Goal: Transaction & Acquisition: Book appointment/travel/reservation

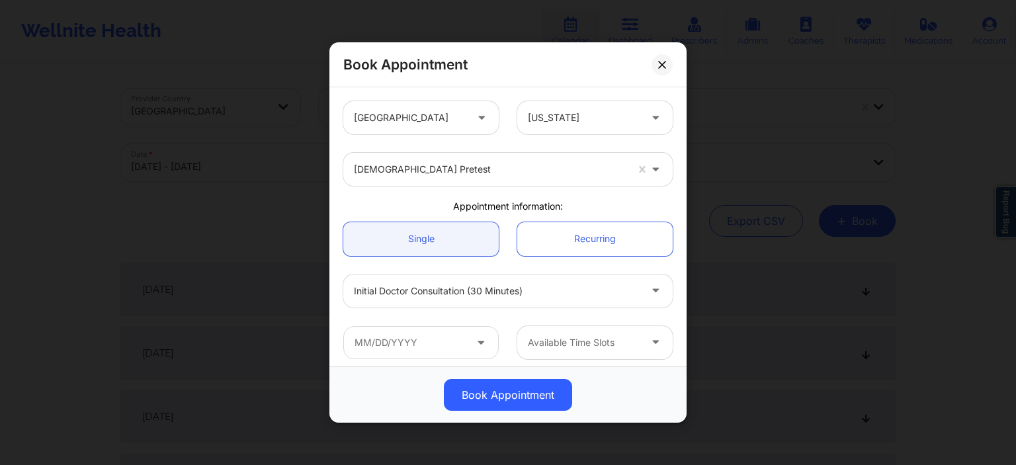
click at [470, 171] on div at bounding box center [490, 169] width 273 height 16
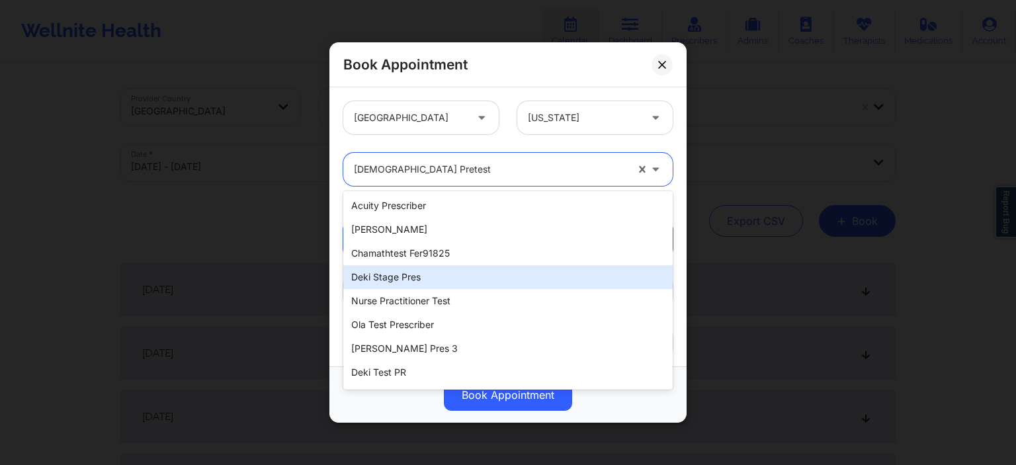
click at [482, 284] on div "Deki Stage Pres" at bounding box center [507, 277] width 329 height 24
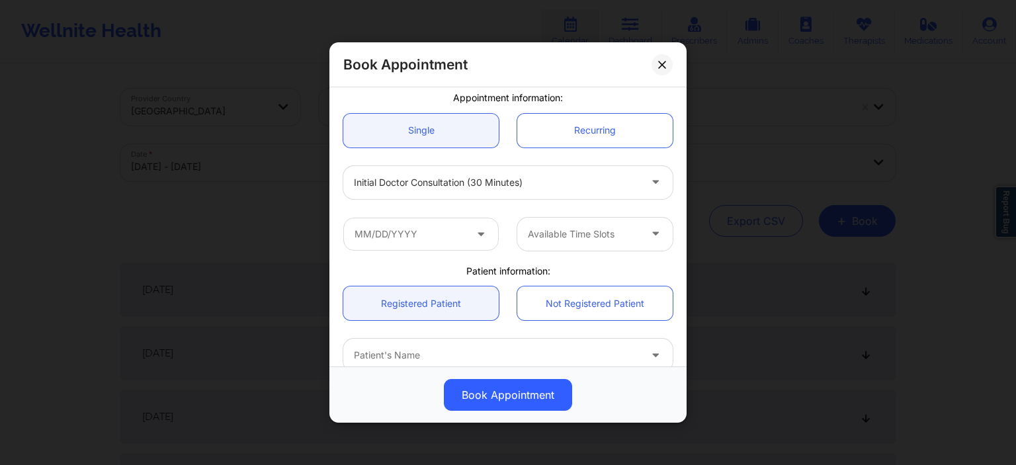
scroll to position [127, 0]
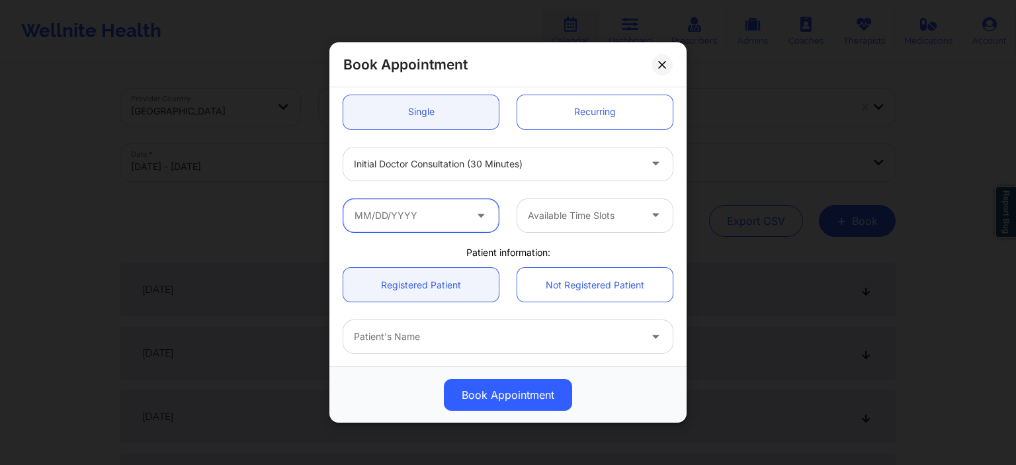
click at [451, 218] on input "text" at bounding box center [420, 214] width 155 height 33
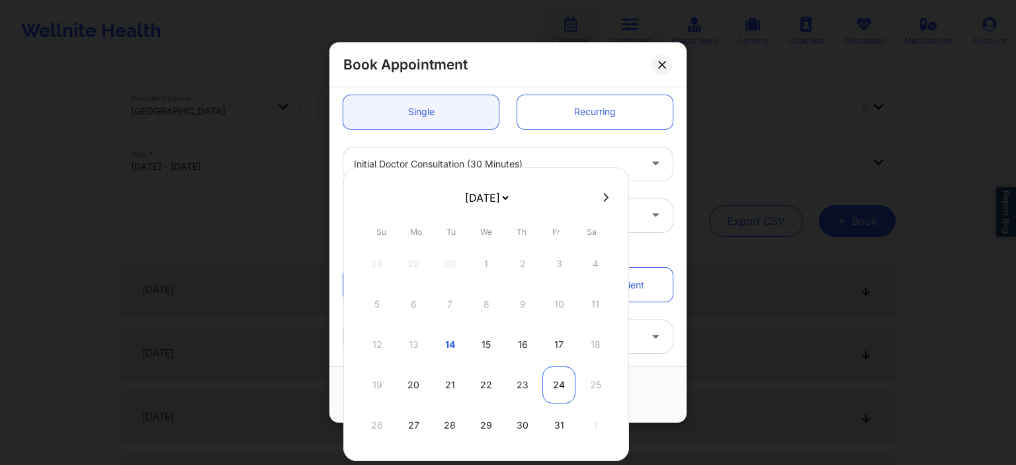
click at [552, 383] on div "24" at bounding box center [559, 385] width 33 height 37
type input "[DATE]"
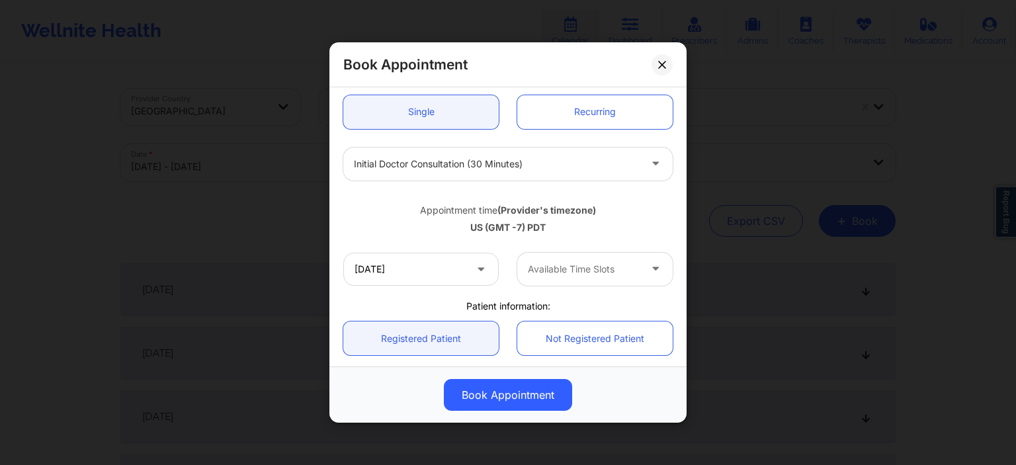
click at [571, 254] on div "Available Time Slots" at bounding box center [579, 269] width 124 height 33
click at [574, 267] on div at bounding box center [584, 269] width 112 height 16
click at [576, 269] on div at bounding box center [584, 269] width 112 height 16
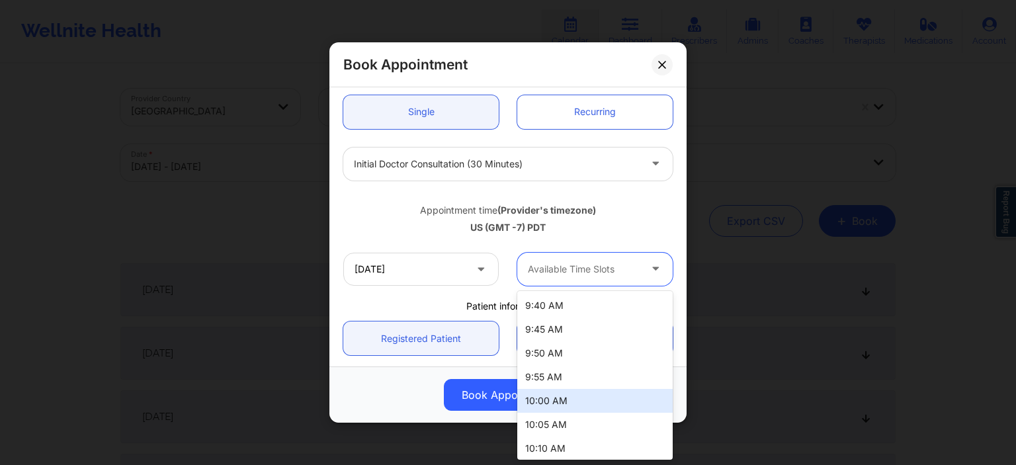
click at [576, 407] on div "10:00 AM" at bounding box center [594, 401] width 155 height 24
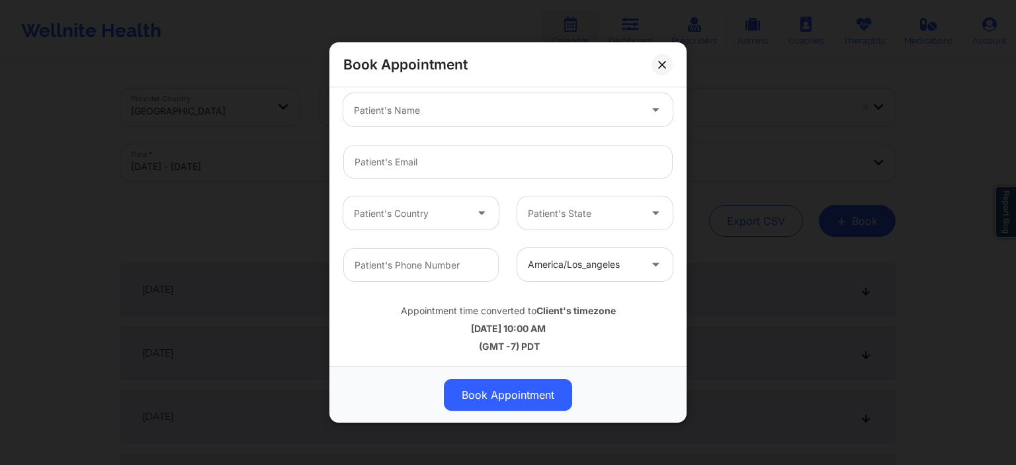
scroll to position [344, 0]
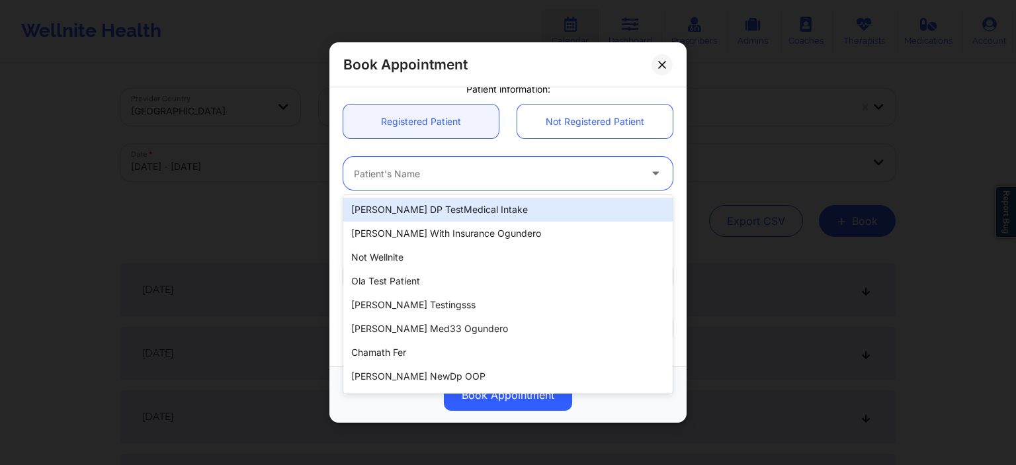
click at [509, 179] on div at bounding box center [497, 173] width 286 height 16
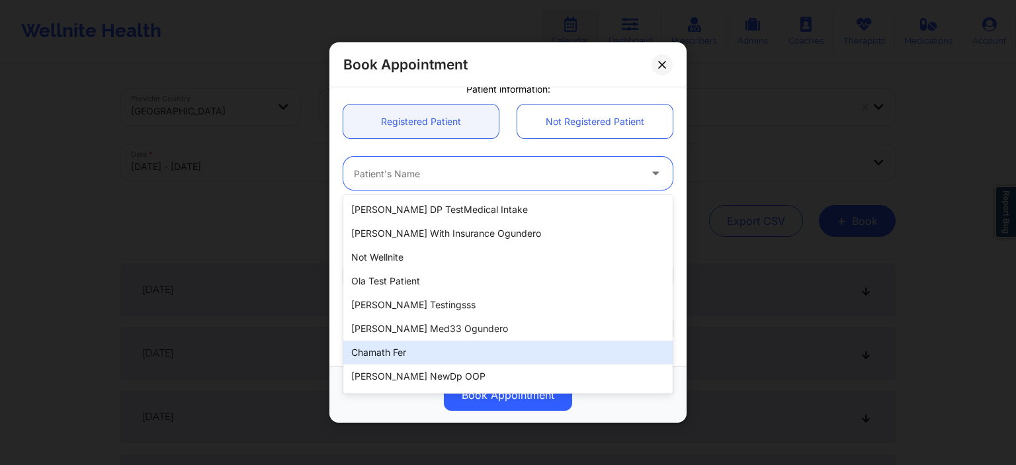
click at [484, 353] on div "Chamath fer" at bounding box center [507, 353] width 329 height 24
type input "[EMAIL_ADDRESS][DOMAIN_NAME]"
type input "[PHONE_NUMBER]"
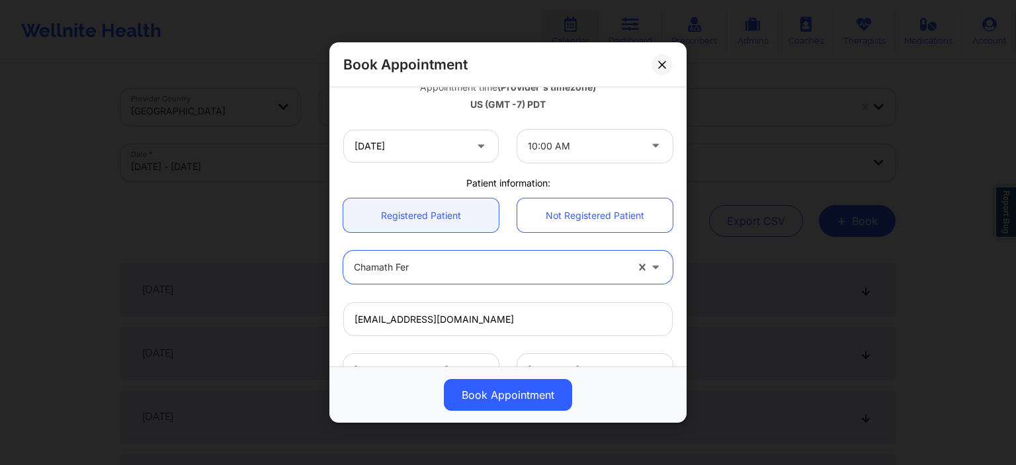
scroll to position [254, 0]
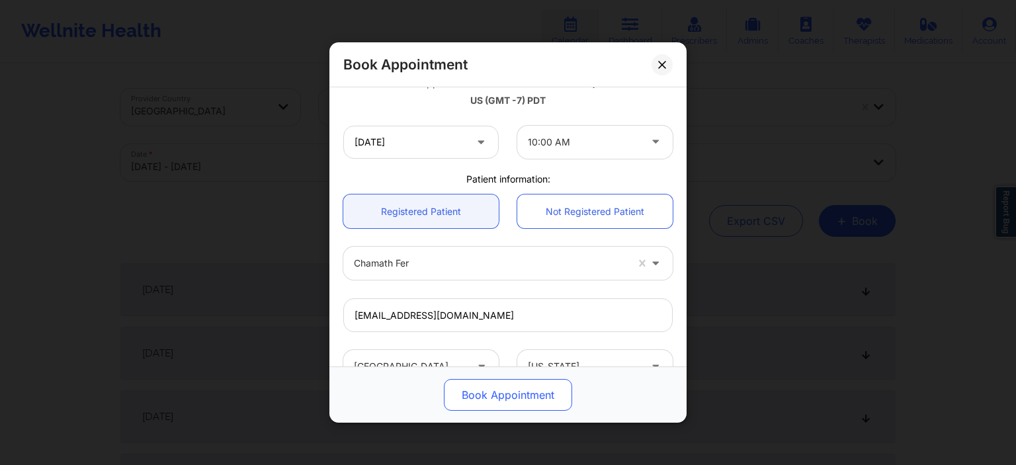
click at [523, 396] on button "Book Appointment" at bounding box center [508, 395] width 128 height 32
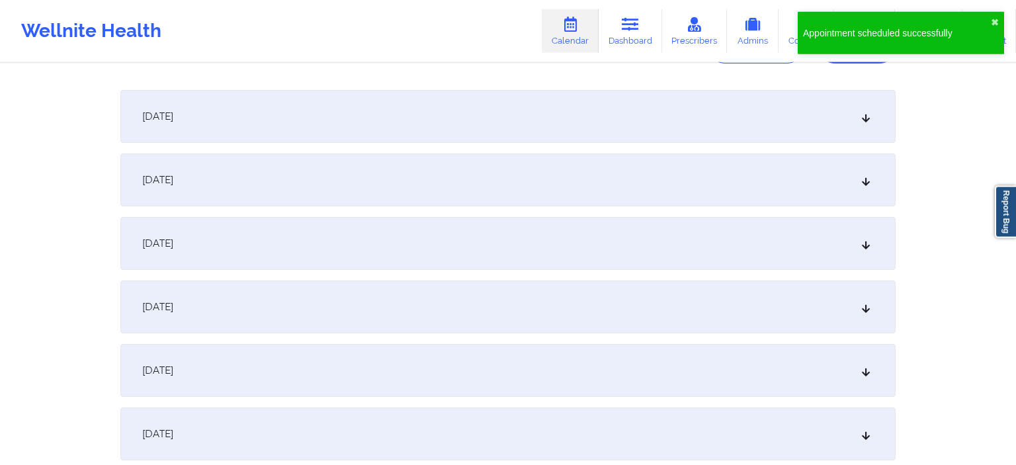
scroll to position [209, 0]
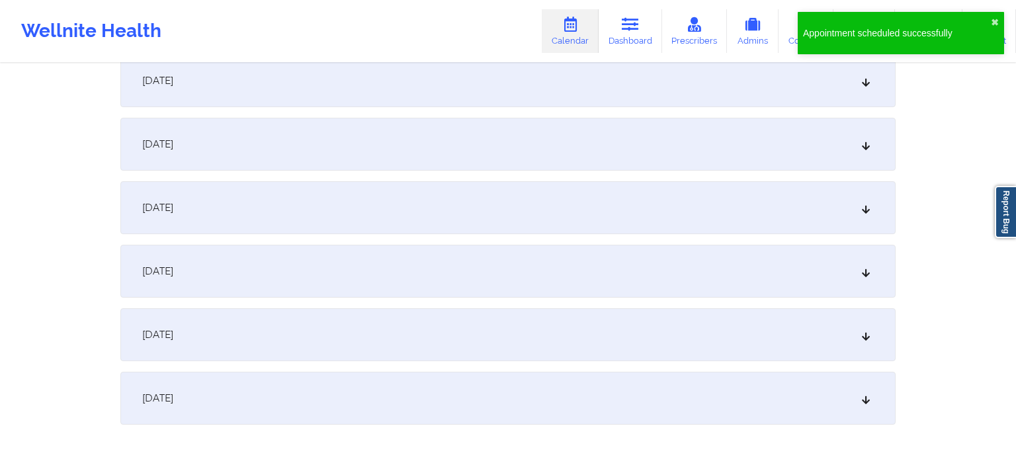
click at [282, 319] on div "[DATE]" at bounding box center [507, 334] width 775 height 53
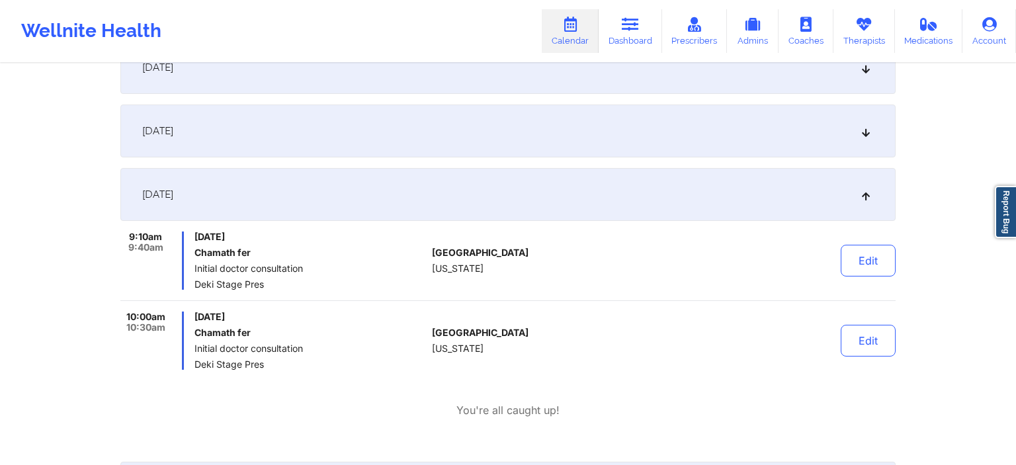
scroll to position [0, 0]
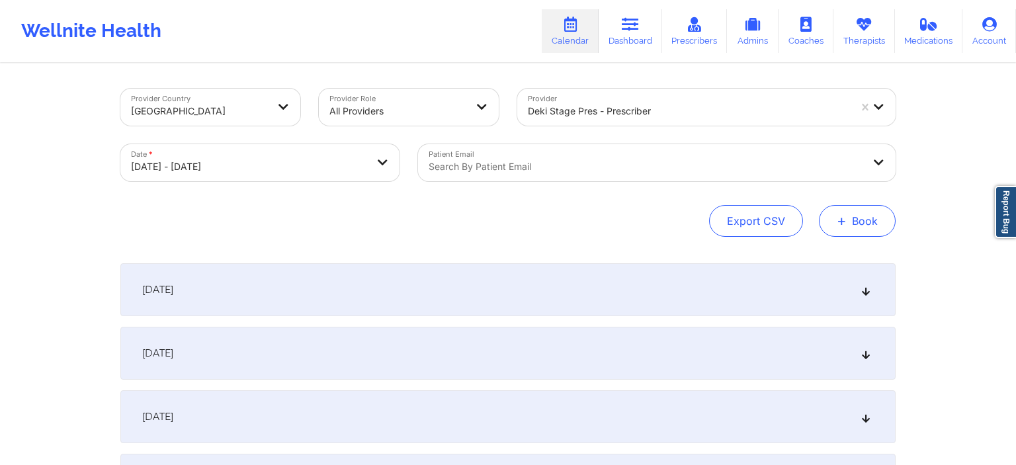
click at [885, 227] on button "+ Book" at bounding box center [857, 221] width 77 height 32
click at [823, 284] on button "Doctor Consultation" at bounding box center [835, 284] width 101 height 21
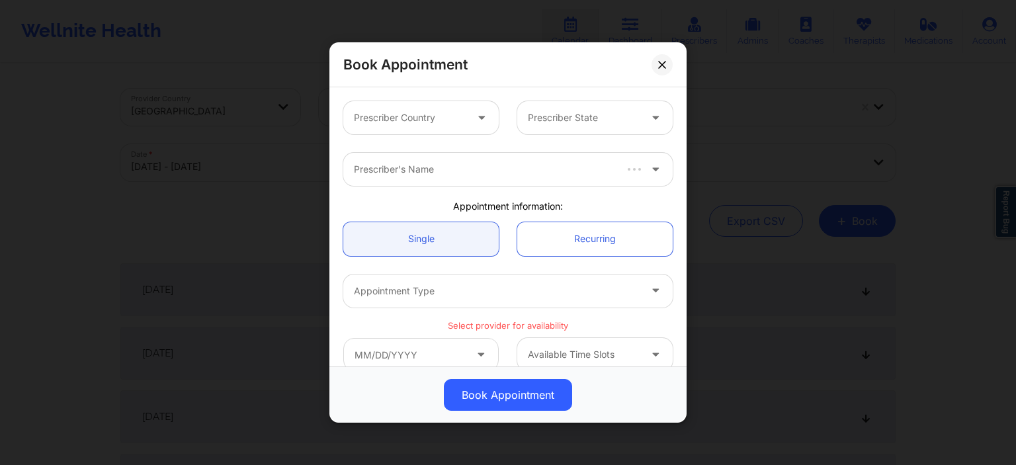
click at [443, 119] on div at bounding box center [410, 118] width 112 height 16
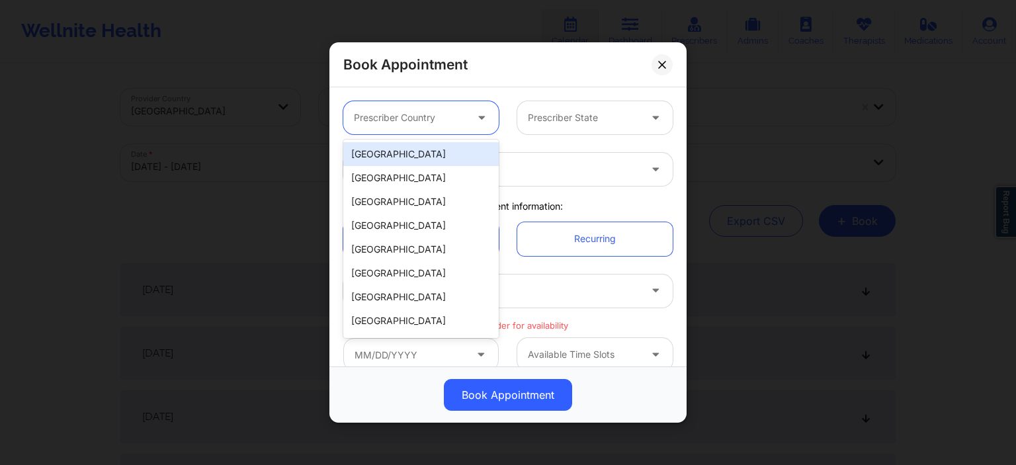
click at [420, 158] on div "[GEOGRAPHIC_DATA]" at bounding box center [420, 154] width 155 height 24
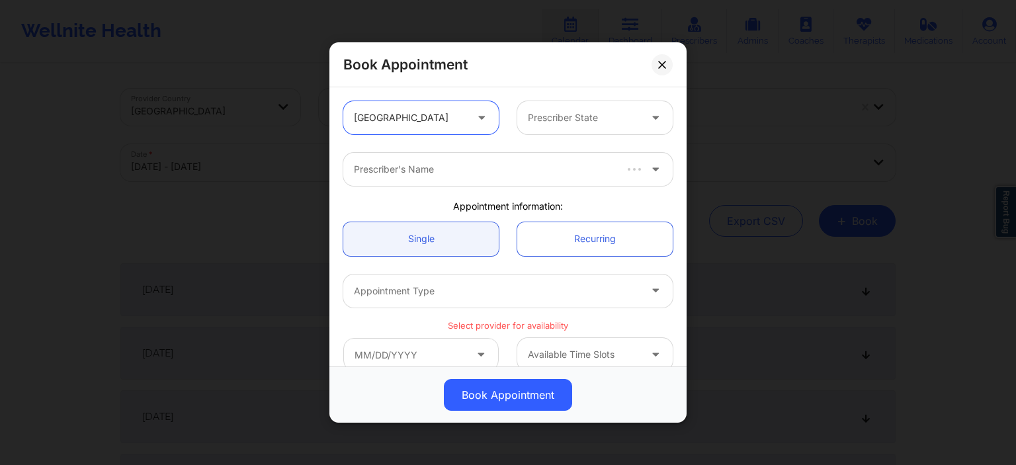
click at [564, 122] on div at bounding box center [584, 118] width 112 height 16
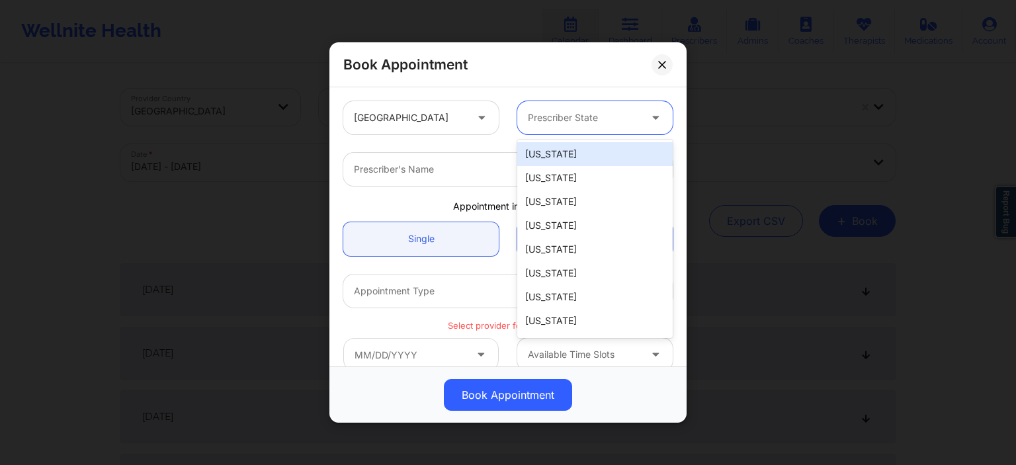
drag, startPoint x: 573, startPoint y: 152, endPoint x: 502, endPoint y: 165, distance: 72.0
click at [573, 154] on div "[US_STATE]" at bounding box center [594, 154] width 155 height 24
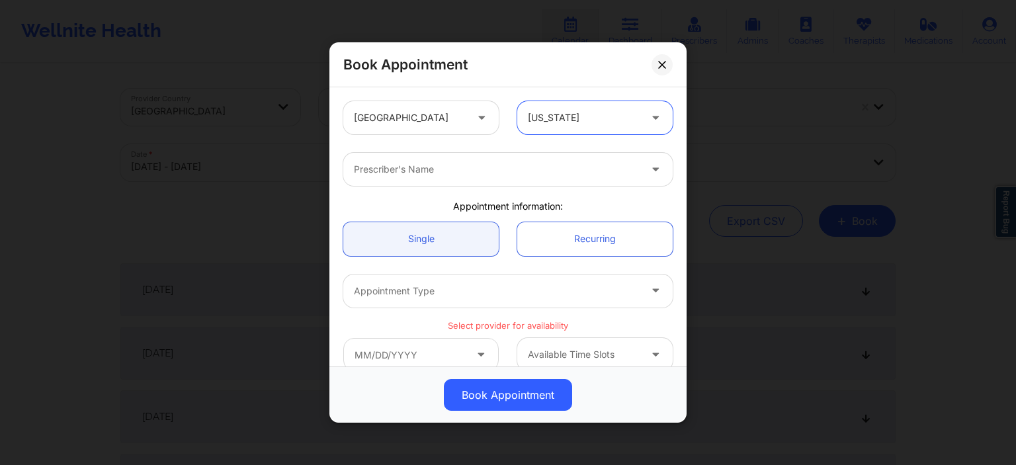
click at [492, 171] on div at bounding box center [497, 169] width 286 height 16
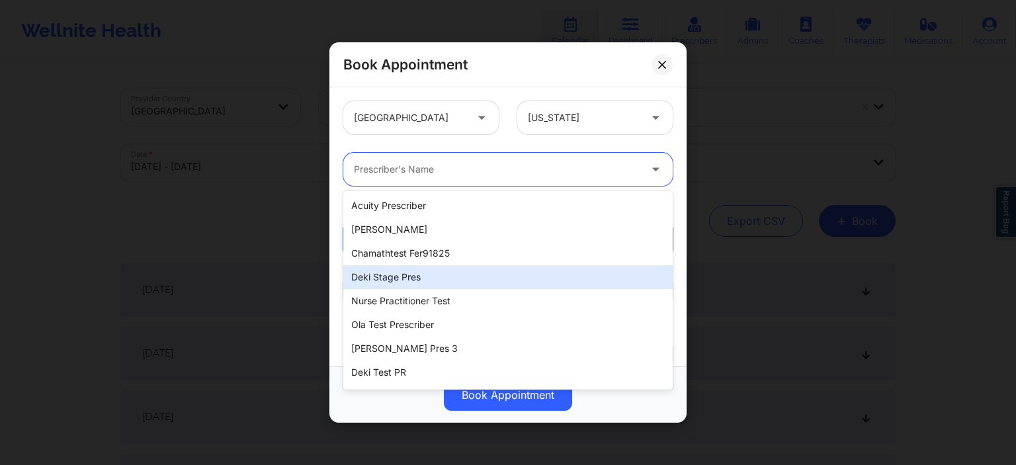
click at [443, 279] on div "Deki Stage Pres" at bounding box center [507, 277] width 329 height 24
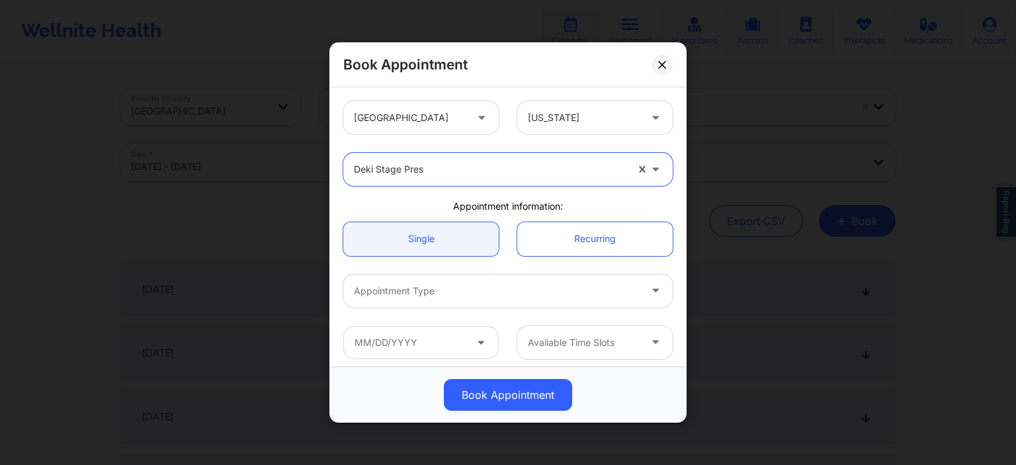
scroll to position [64, 0]
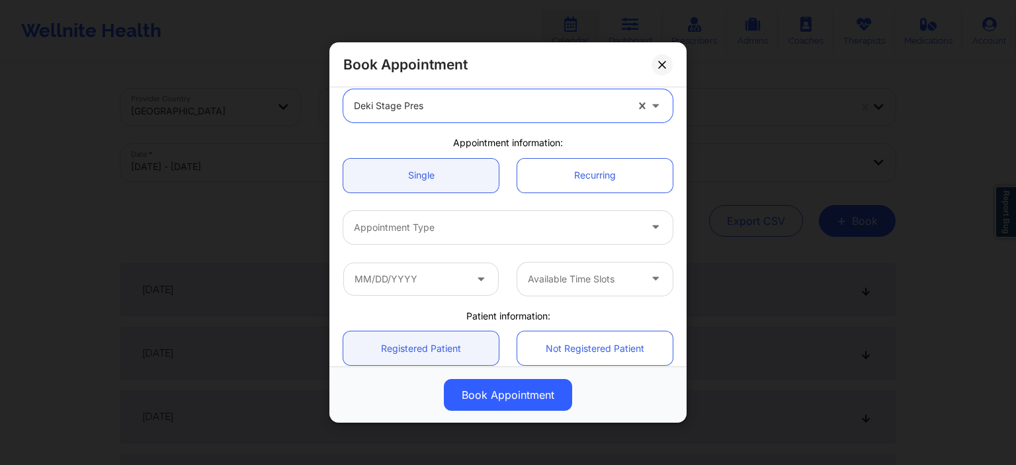
click at [466, 220] on div at bounding box center [497, 228] width 286 height 16
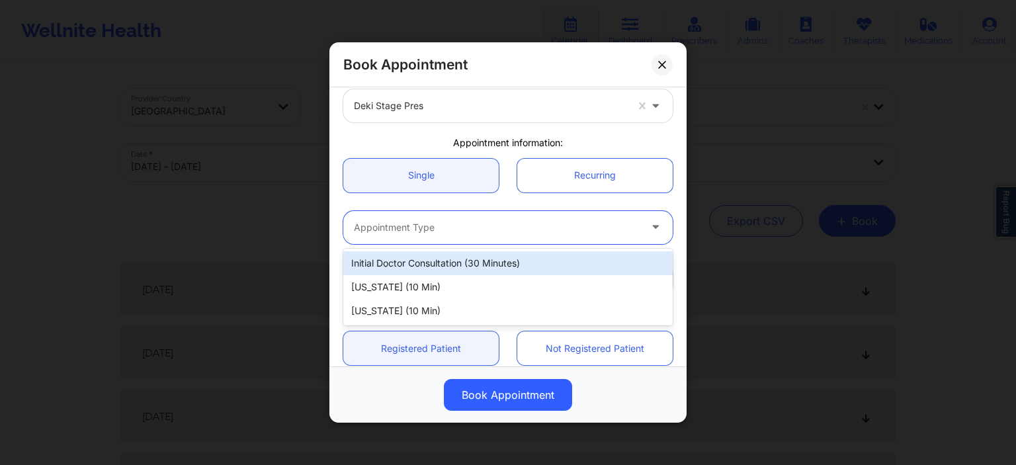
click at [451, 266] on div "Initial doctor consultation (30 minutes)" at bounding box center [507, 263] width 329 height 24
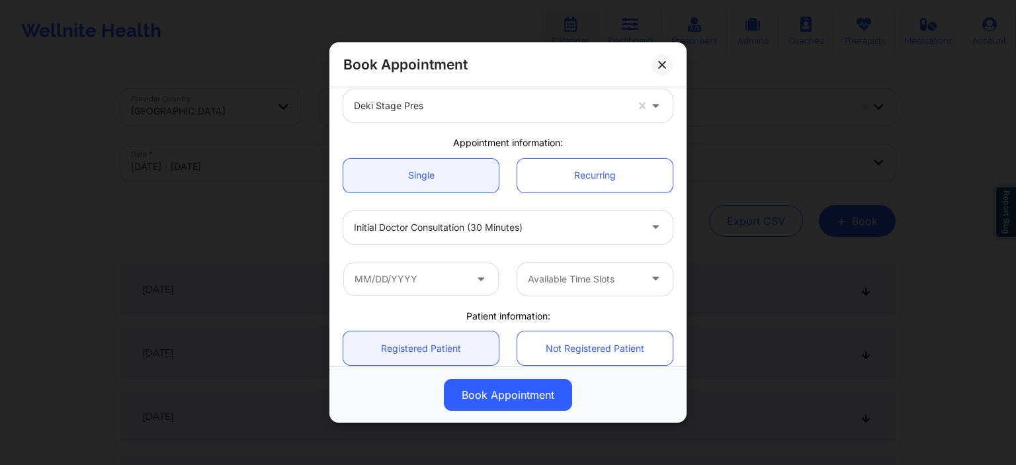
click at [479, 285] on span at bounding box center [482, 279] width 16 height 17
click at [460, 282] on input "text" at bounding box center [420, 278] width 155 height 33
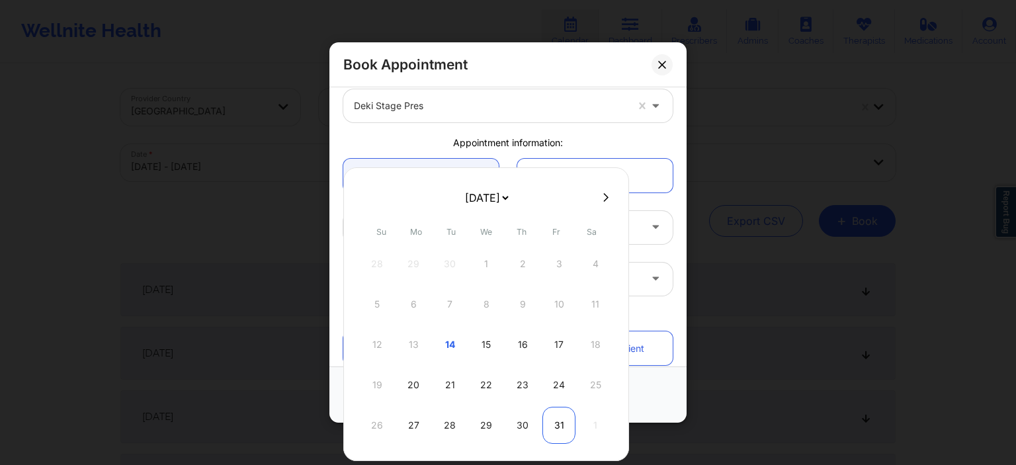
click at [557, 425] on div "31" at bounding box center [559, 425] width 33 height 37
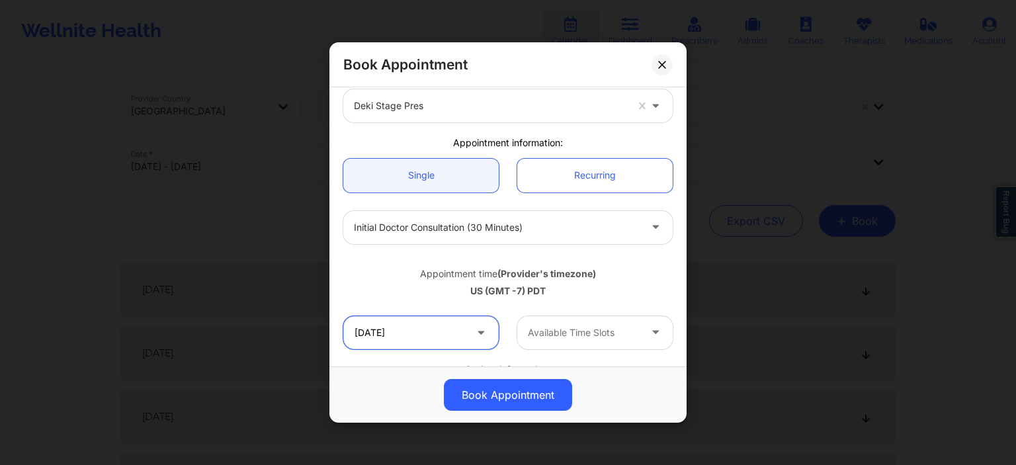
click at [460, 324] on input "[DATE]" at bounding box center [420, 332] width 155 height 33
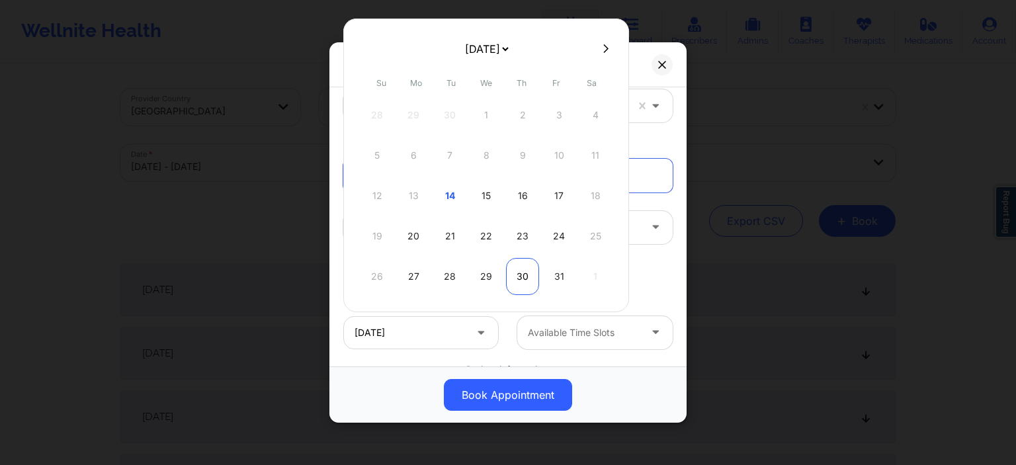
click at [520, 271] on div "30" at bounding box center [522, 276] width 33 height 37
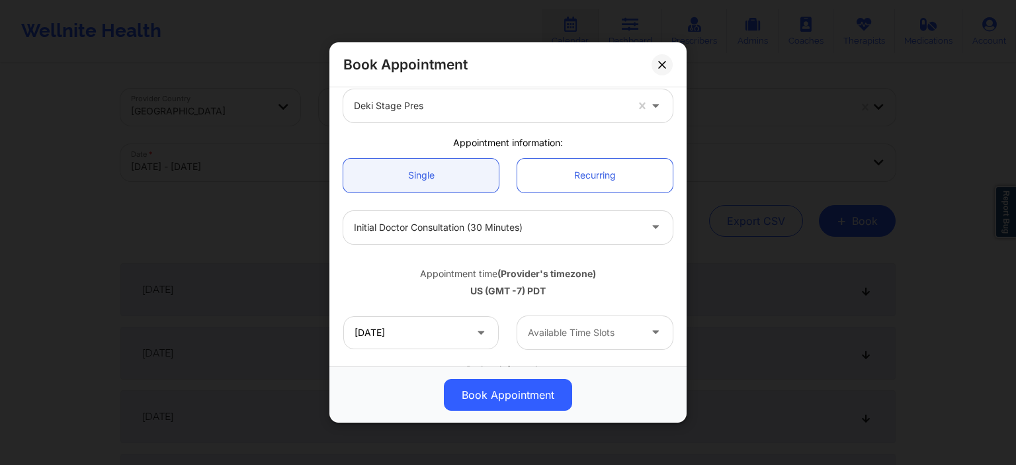
type input "[DATE]"
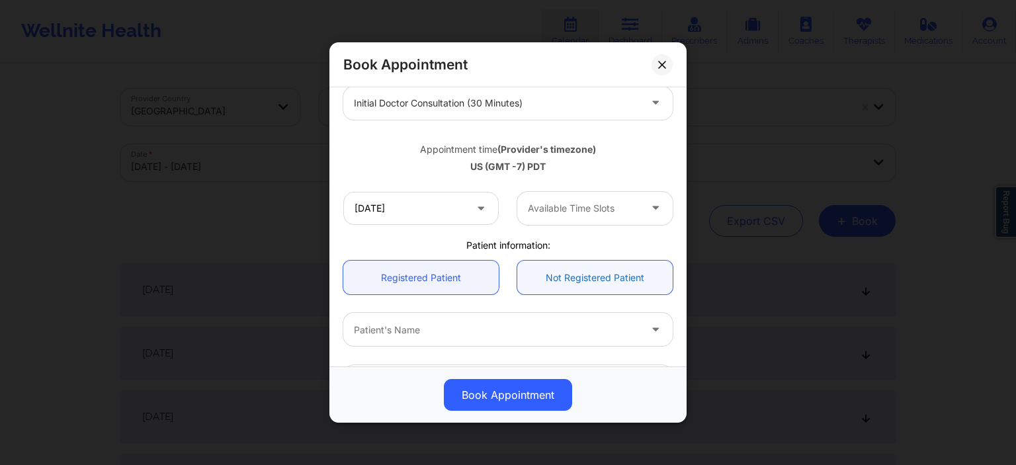
scroll to position [191, 0]
click at [570, 213] on div at bounding box center [584, 206] width 112 height 16
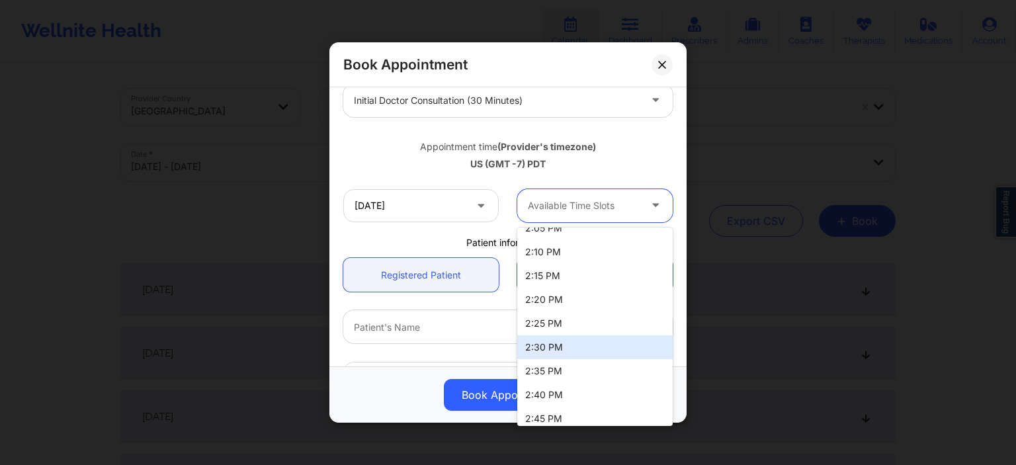
scroll to position [1934, 0]
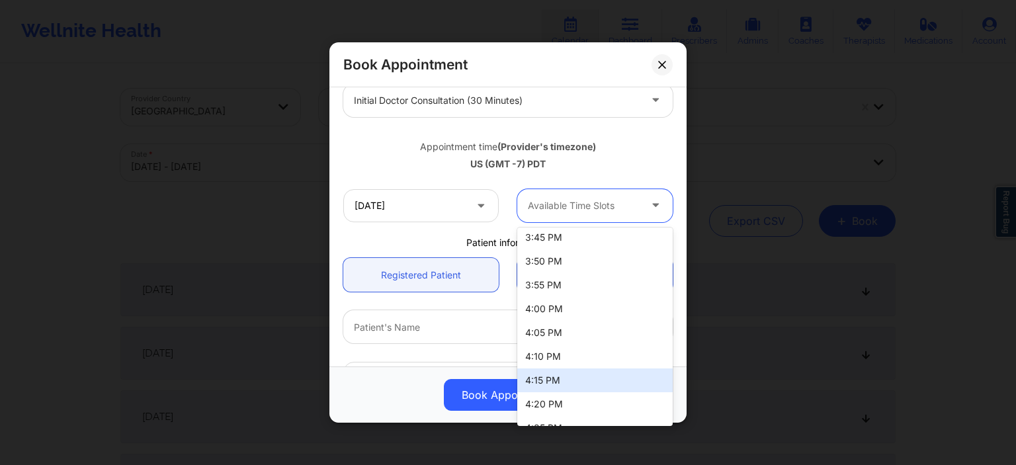
click at [574, 384] on div "4:15 PM" at bounding box center [594, 381] width 155 height 24
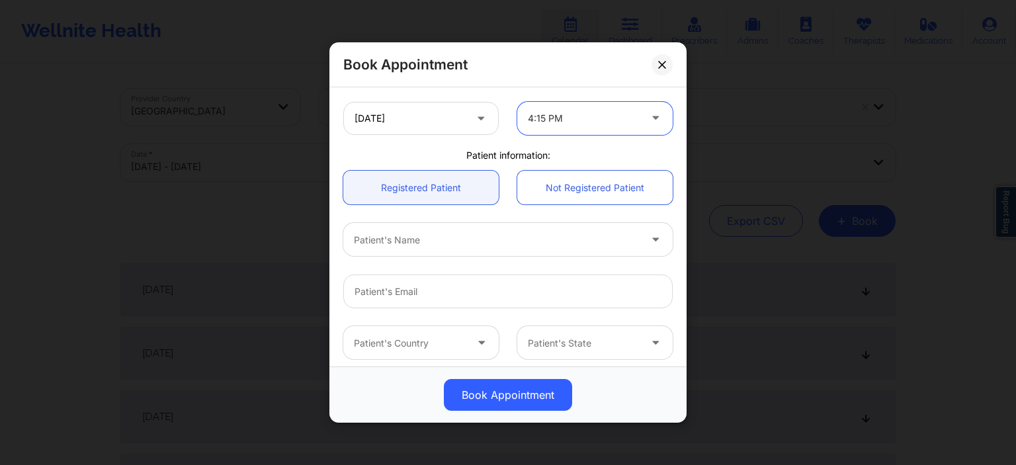
scroll to position [318, 0]
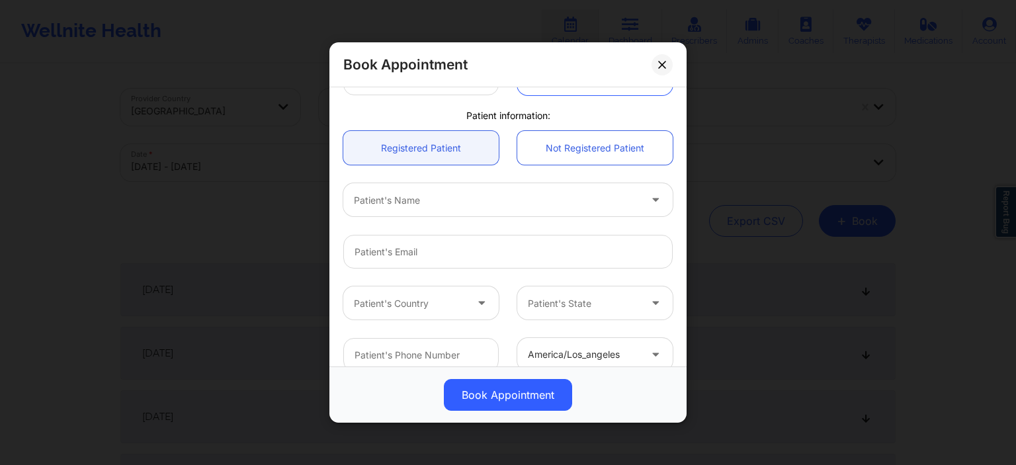
click at [430, 202] on div at bounding box center [497, 200] width 286 height 16
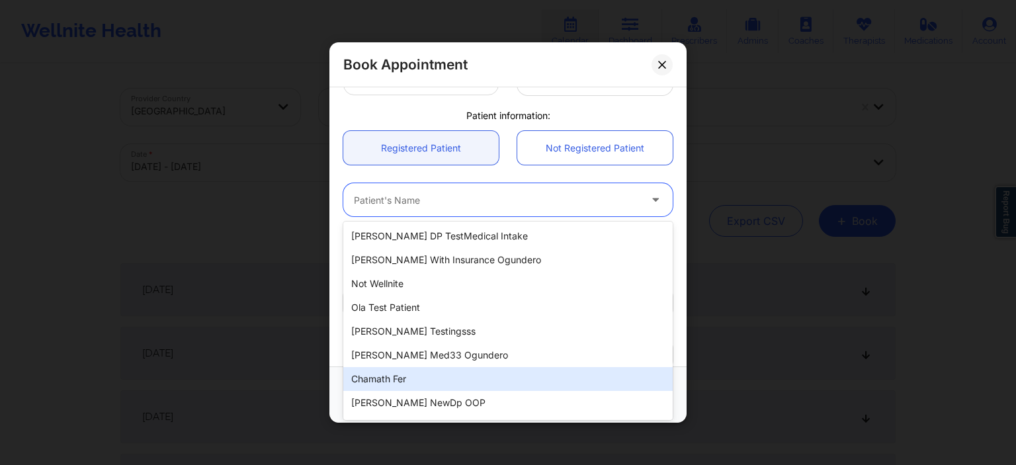
click at [421, 378] on div "Chamath fer" at bounding box center [507, 379] width 329 height 24
type input "[EMAIL_ADDRESS][DOMAIN_NAME]"
type input "[PHONE_NUMBER]"
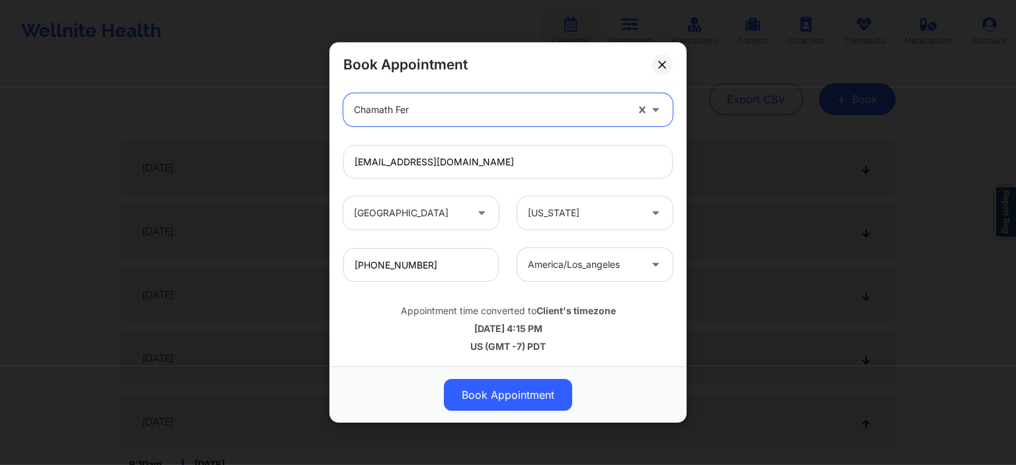
scroll to position [209, 0]
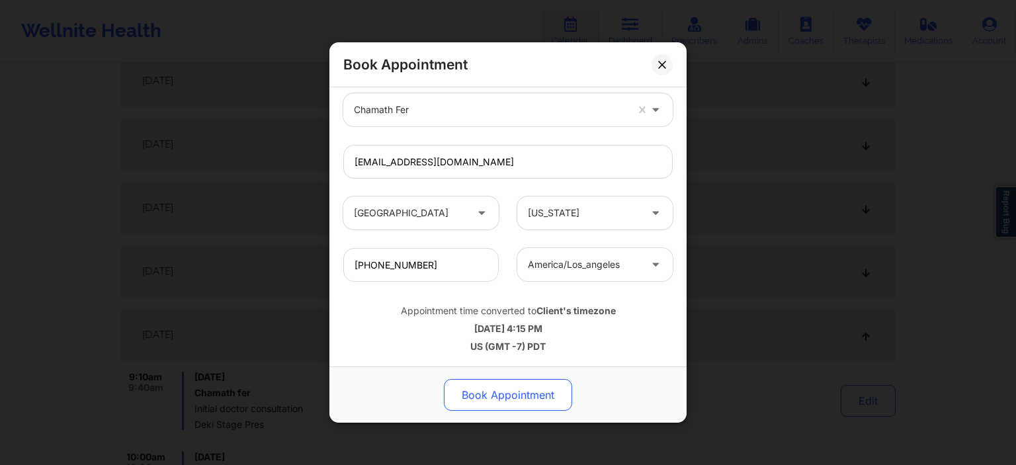
click at [513, 404] on button "Book Appointment" at bounding box center [508, 395] width 128 height 32
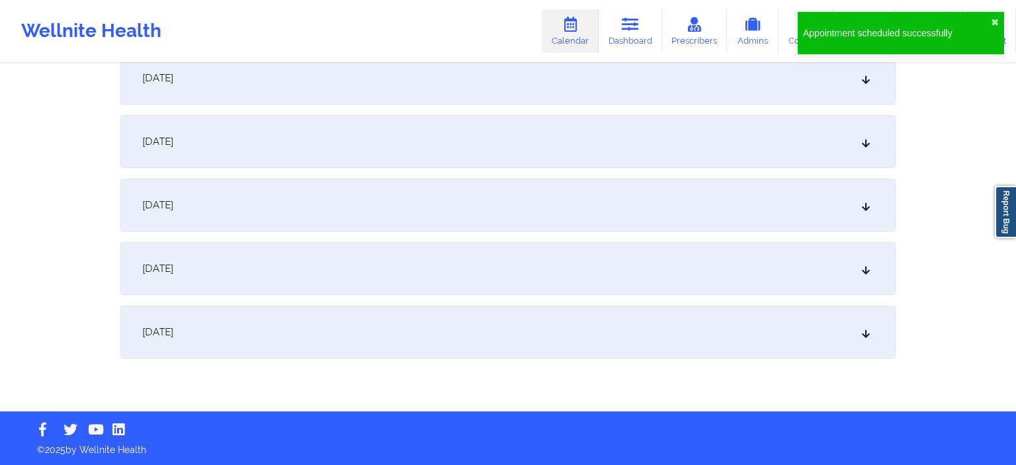
scroll to position [0, 0]
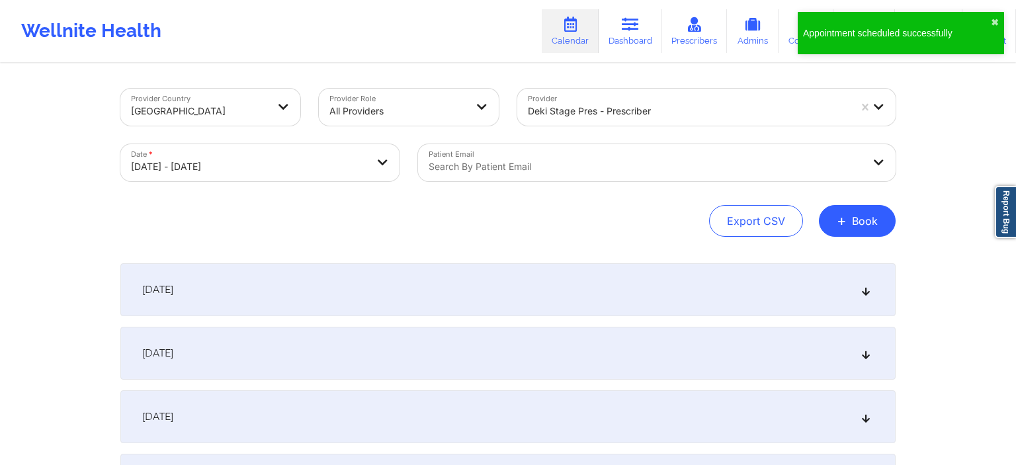
click at [211, 169] on body "Appointment scheduled successfully ✖︎ Wellnite Health Calendar Dashboard Prescr…" at bounding box center [508, 232] width 1016 height 465
select select "2025-9"
select select "2025-10"
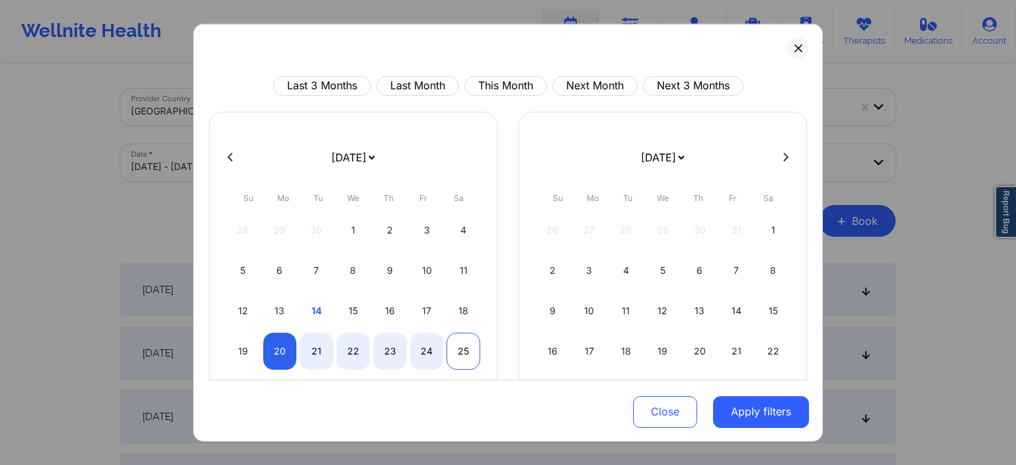
click at [459, 353] on div "25" at bounding box center [464, 350] width 34 height 37
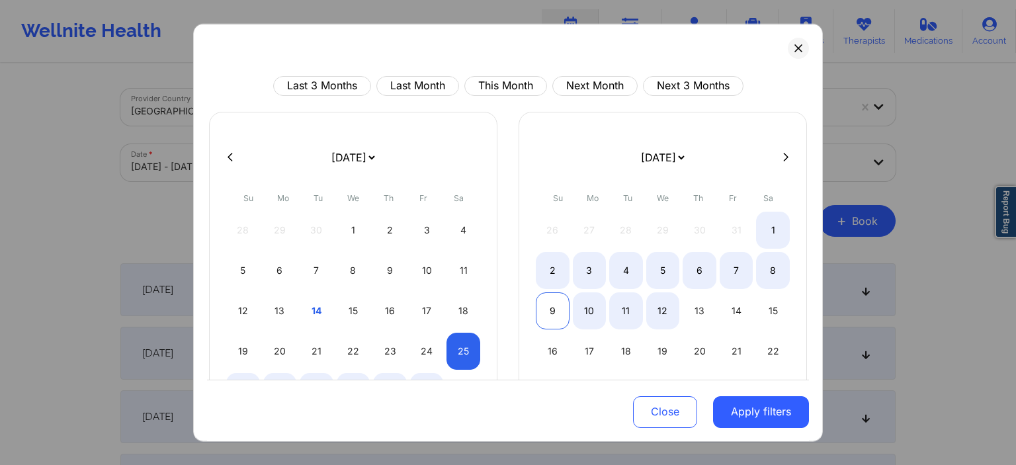
select select "2025-9"
select select "2025-10"
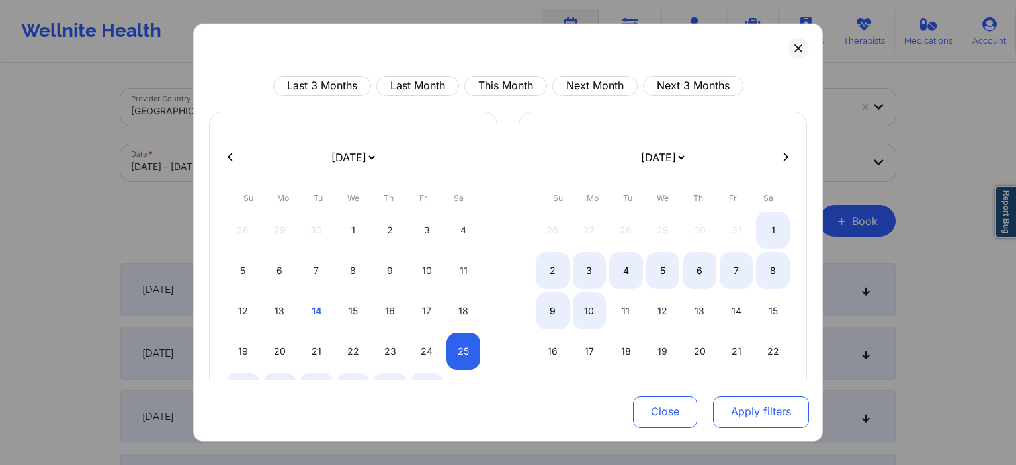
click at [566, 314] on div "9" at bounding box center [553, 310] width 34 height 37
select select "2025-9"
select select "2025-10"
click at [762, 404] on button "Apply filters" at bounding box center [761, 412] width 96 height 32
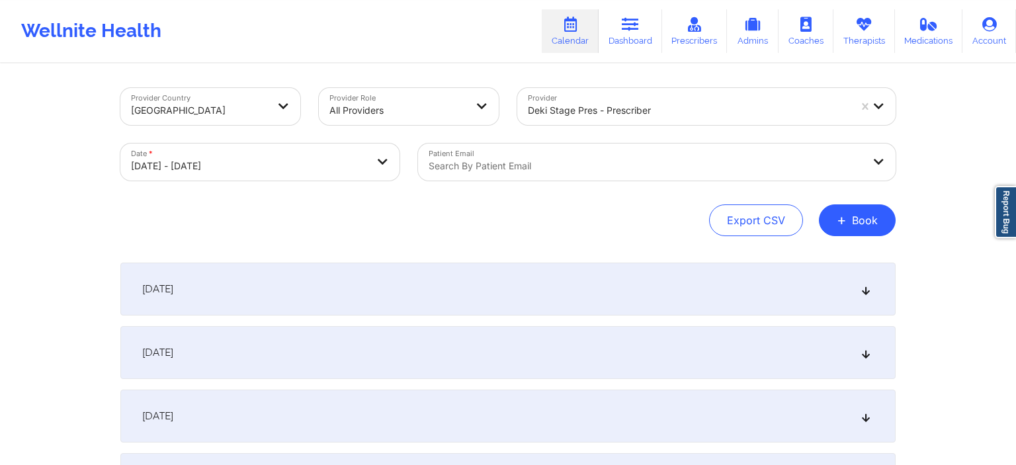
scroll to position [349, 0]
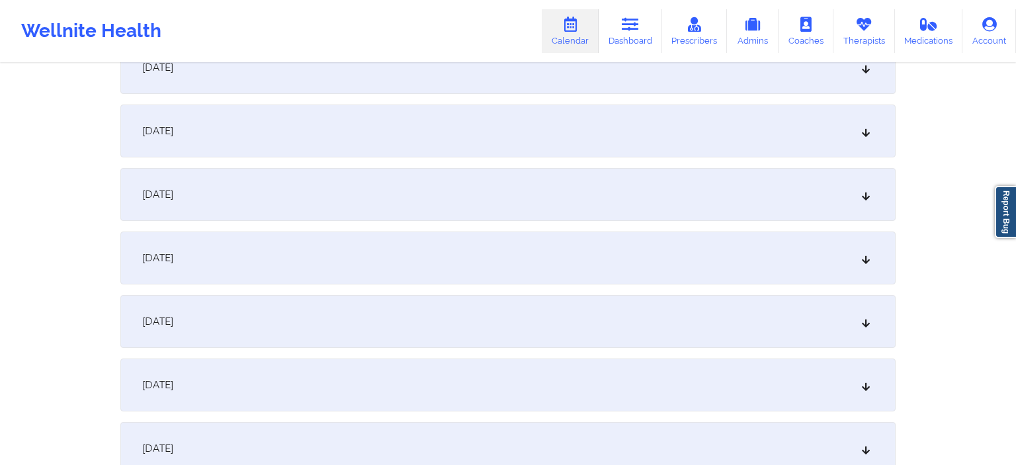
click at [341, 264] on div "[DATE]" at bounding box center [507, 258] width 775 height 53
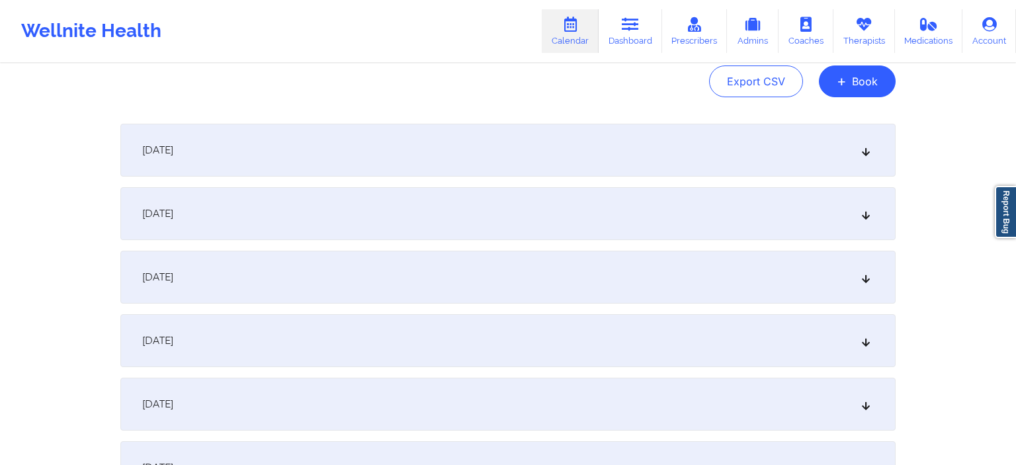
scroll to position [0, 0]
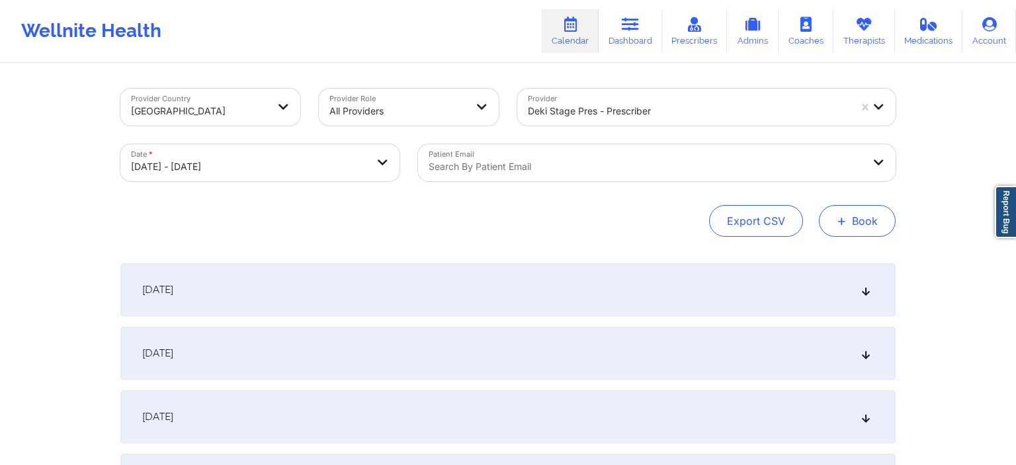
click at [887, 224] on button "+ Book" at bounding box center [857, 221] width 77 height 32
click at [853, 289] on button "Doctor Consultation" at bounding box center [835, 284] width 101 height 21
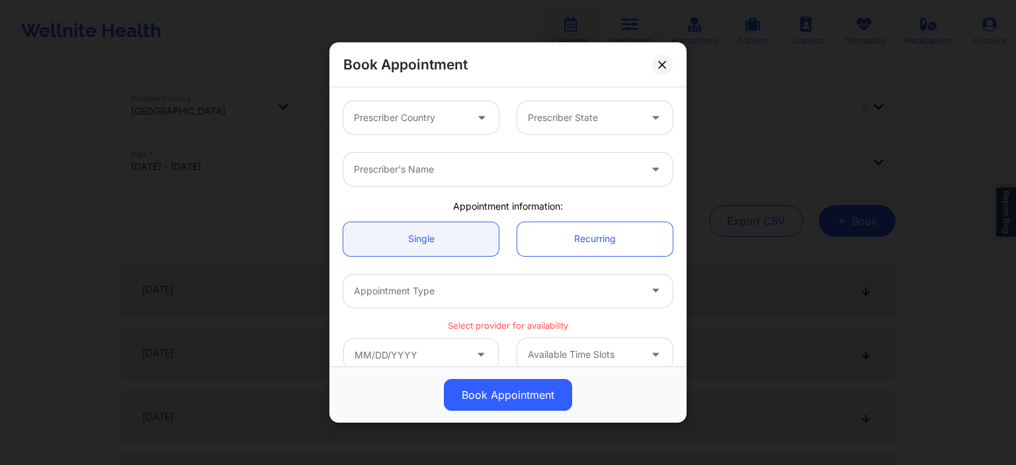
click at [453, 118] on div at bounding box center [410, 118] width 112 height 16
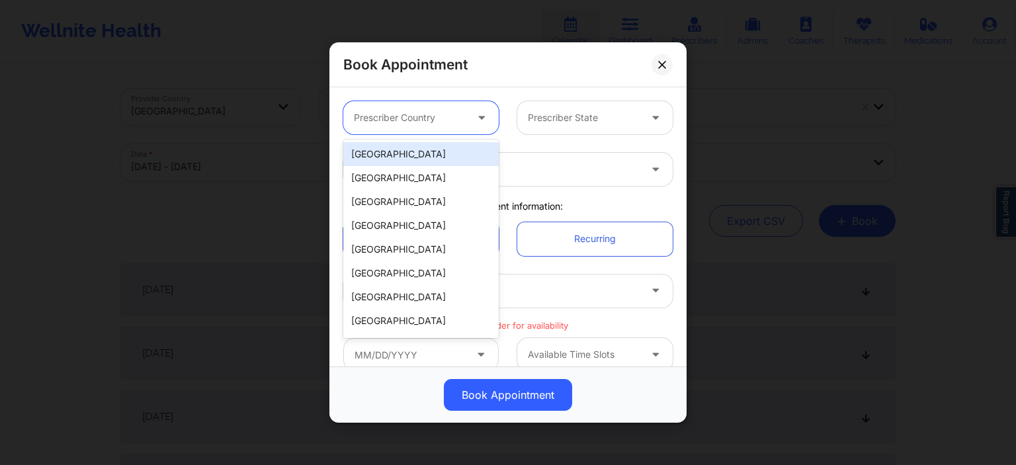
click at [423, 155] on div "[GEOGRAPHIC_DATA]" at bounding box center [420, 154] width 155 height 24
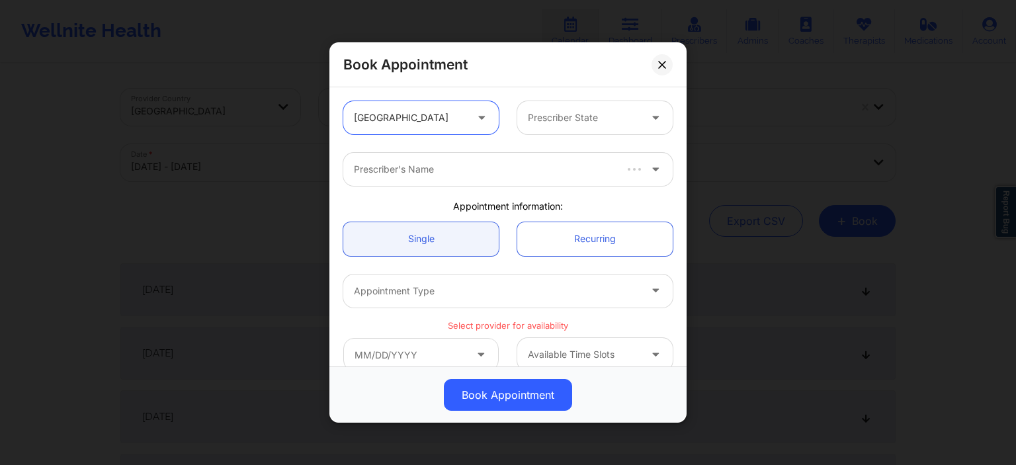
click at [547, 128] on div "Prescriber State" at bounding box center [579, 117] width 124 height 33
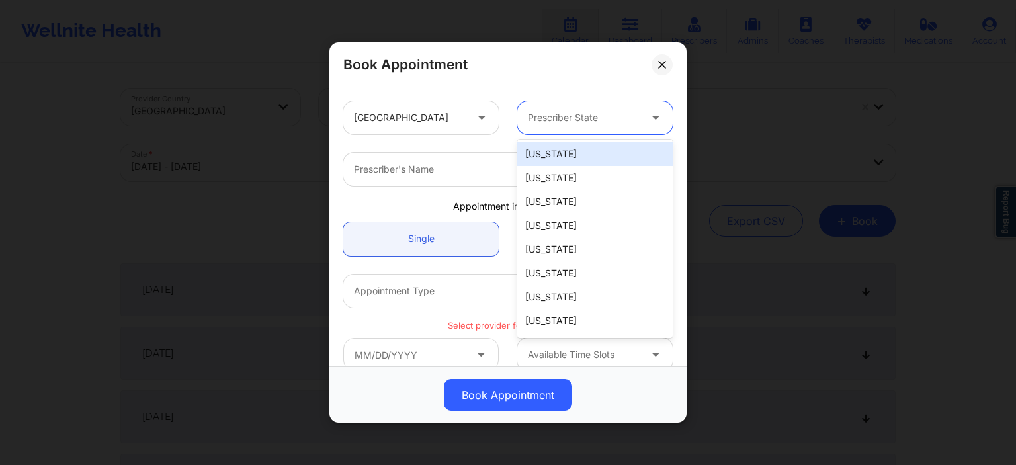
click at [547, 157] on div "[US_STATE]" at bounding box center [594, 154] width 155 height 24
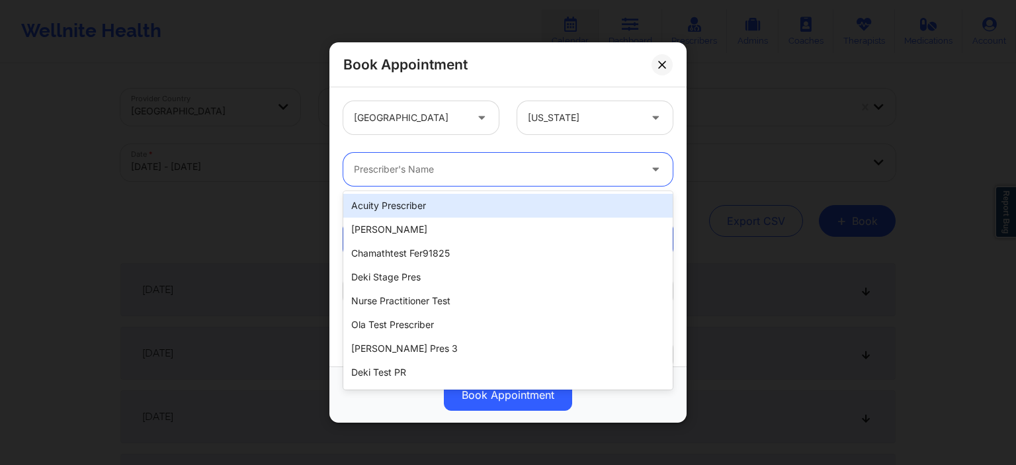
click at [404, 172] on div at bounding box center [497, 169] width 286 height 16
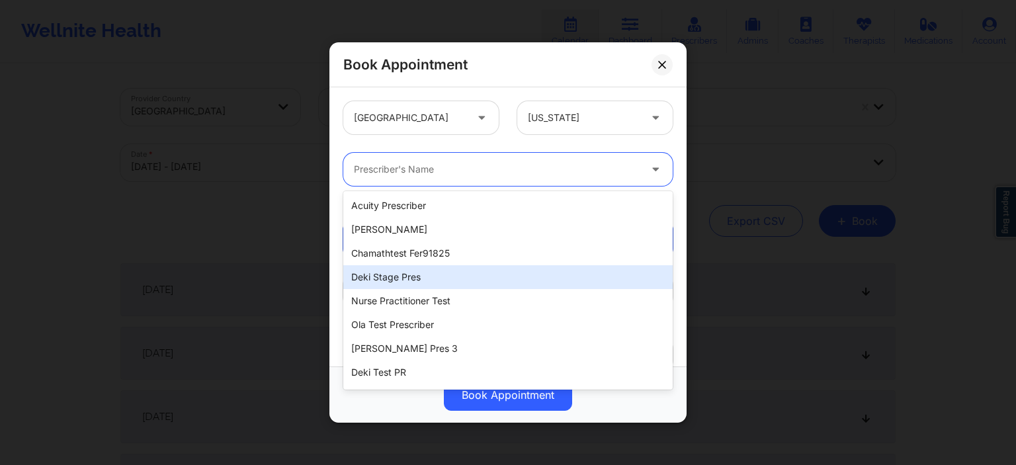
click at [412, 279] on div "Deki Stage Pres" at bounding box center [507, 277] width 329 height 24
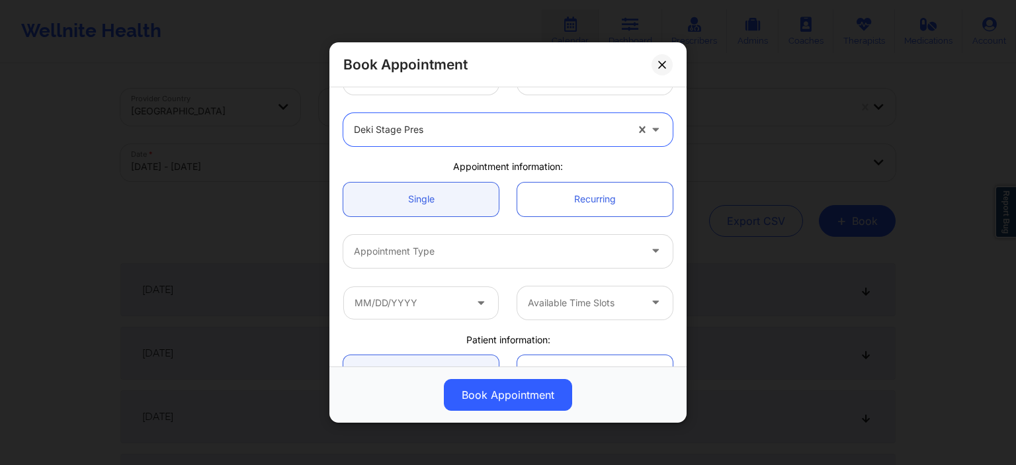
scroll to position [64, 0]
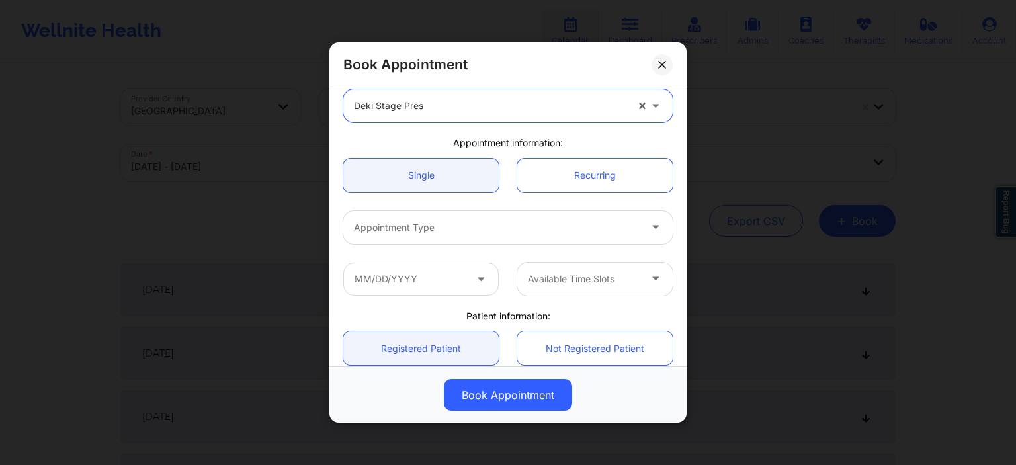
click at [474, 230] on div at bounding box center [497, 228] width 286 height 16
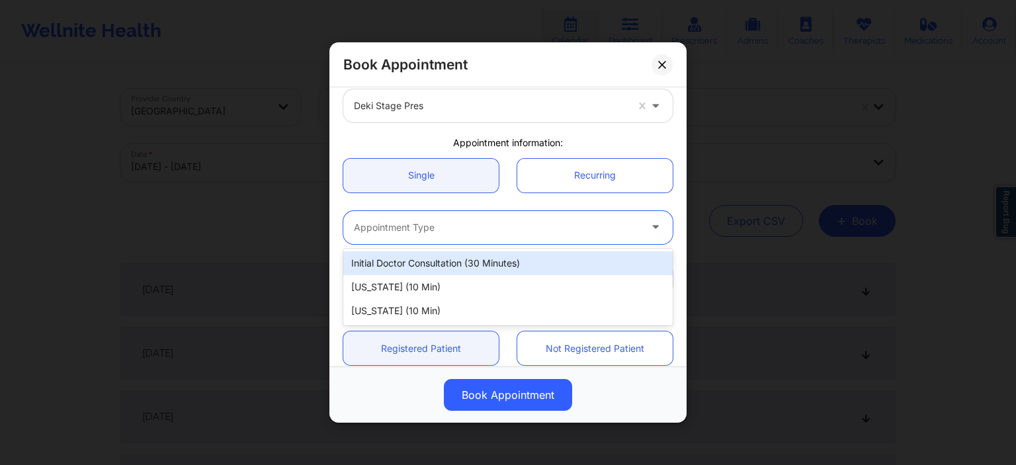
click at [427, 269] on div "Initial doctor consultation (30 minutes)" at bounding box center [507, 263] width 329 height 24
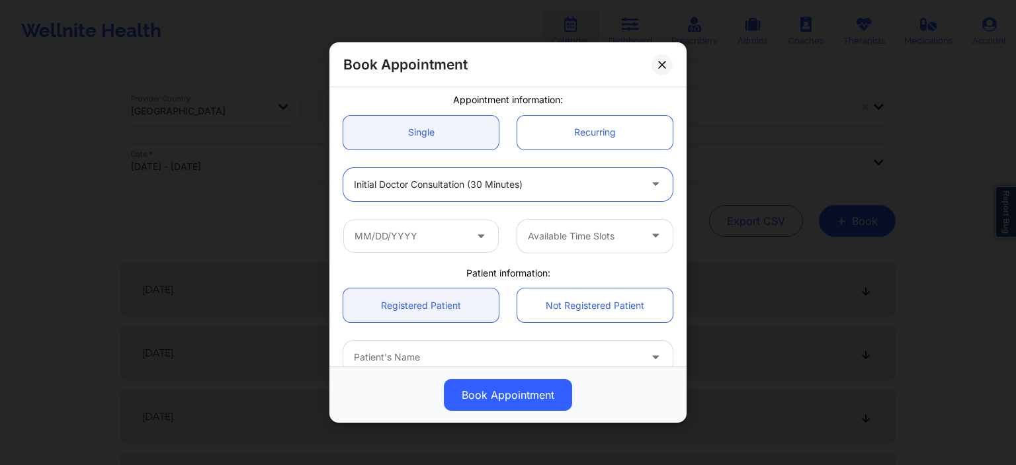
scroll to position [127, 0]
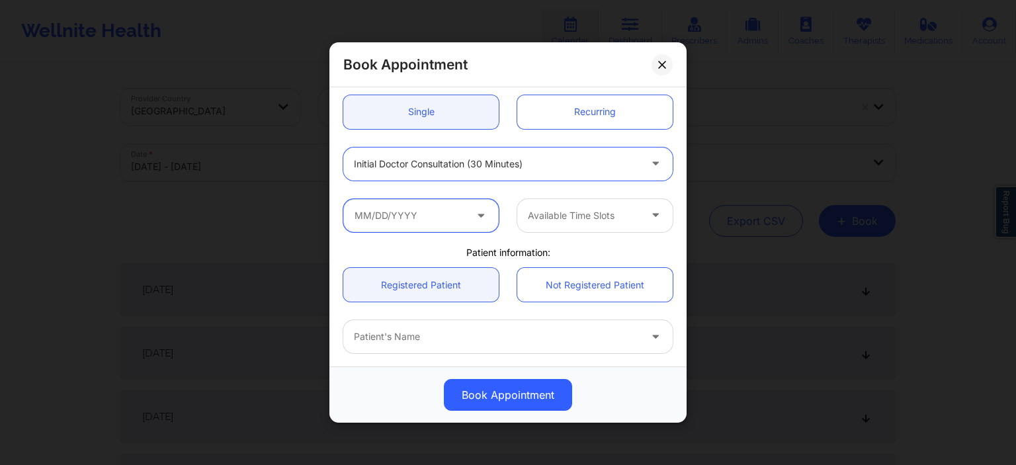
click at [413, 217] on input "text" at bounding box center [420, 214] width 155 height 33
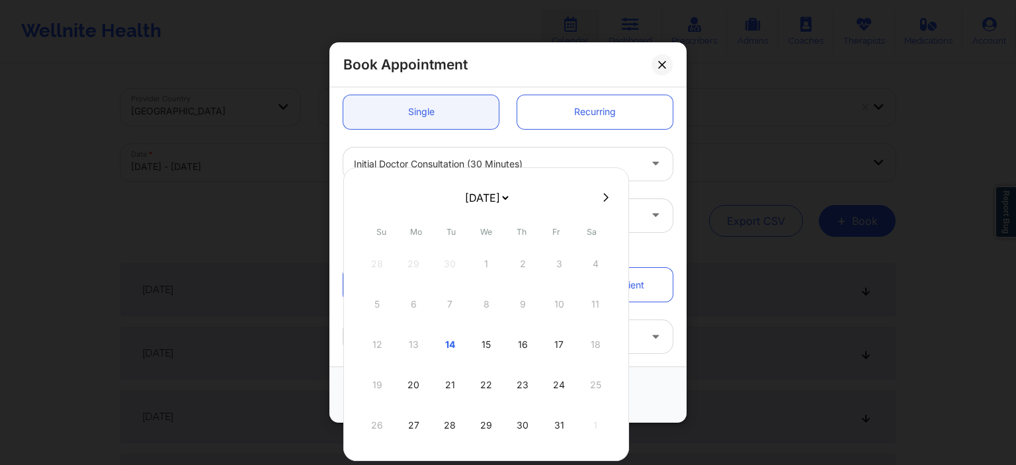
click at [455, 428] on div "28" at bounding box center [449, 425] width 33 height 37
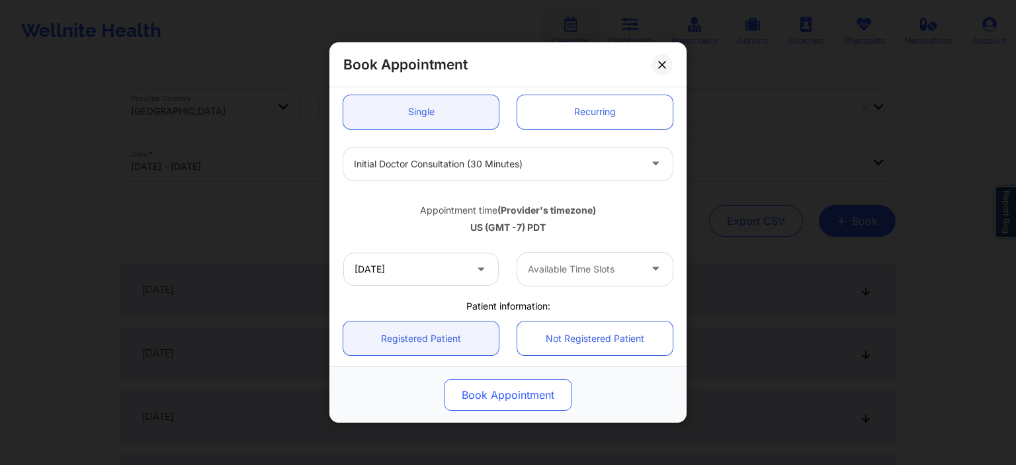
type input "[DATE]"
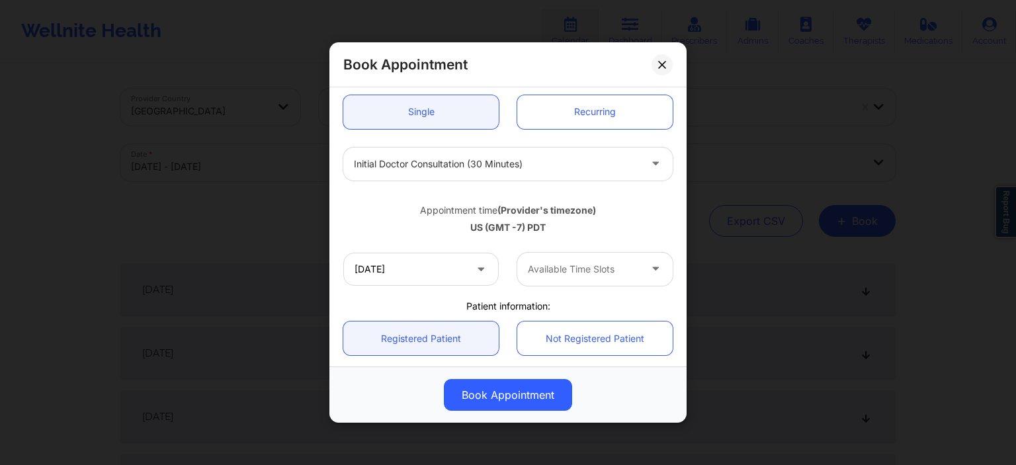
click at [602, 251] on div "[DATE] Available Time Slots" at bounding box center [508, 269] width 348 height 52
click at [602, 261] on div at bounding box center [584, 269] width 112 height 16
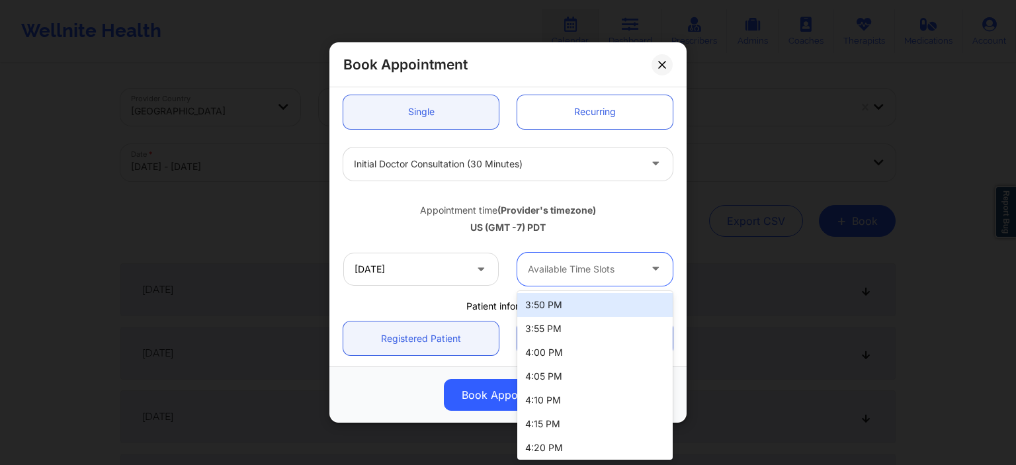
scroll to position [1937, 0]
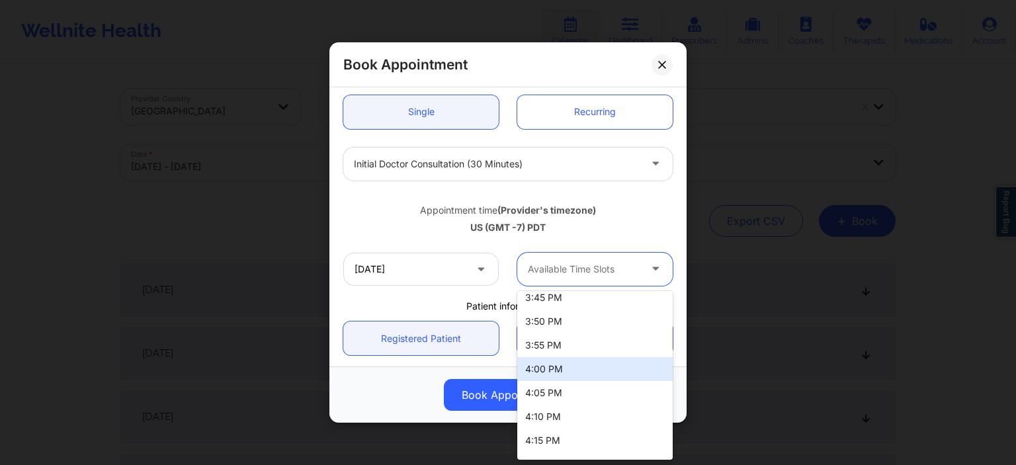
click at [554, 367] on div "4:00 PM" at bounding box center [594, 369] width 155 height 24
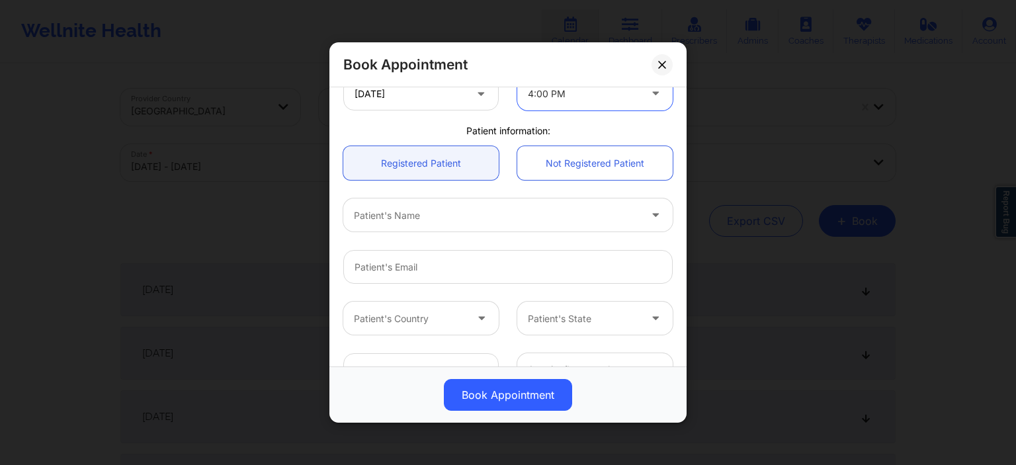
scroll to position [318, 0]
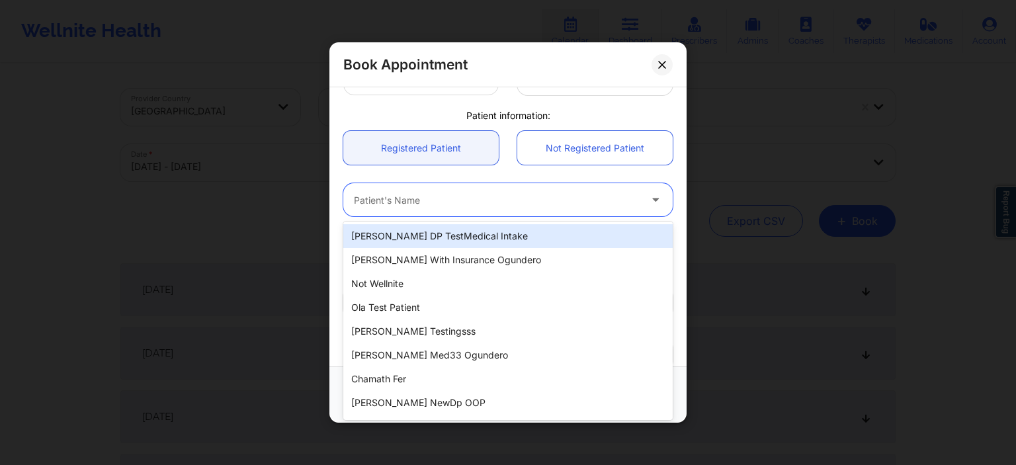
click at [431, 208] on div "Patient's Name" at bounding box center [492, 199] width 298 height 33
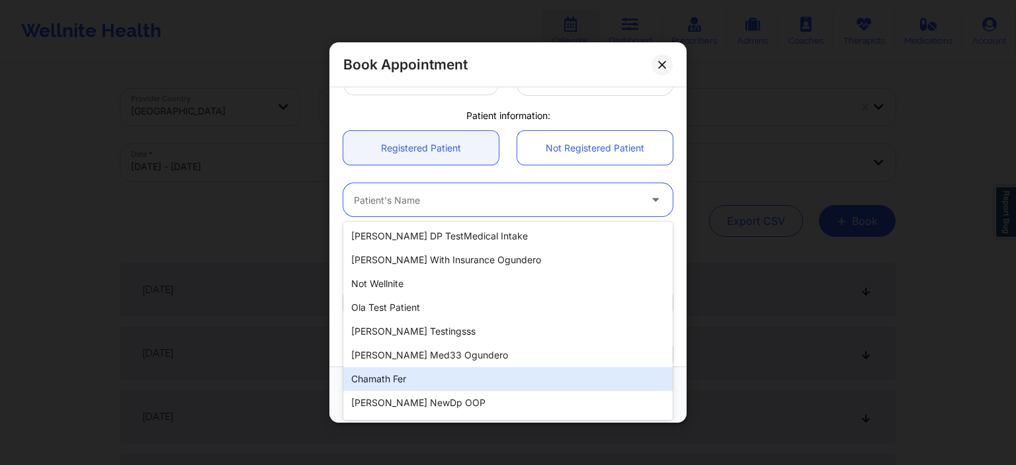
click at [406, 380] on div "Chamath fer" at bounding box center [507, 379] width 329 height 24
type input "[EMAIL_ADDRESS][DOMAIN_NAME]"
type input "[PHONE_NUMBER]"
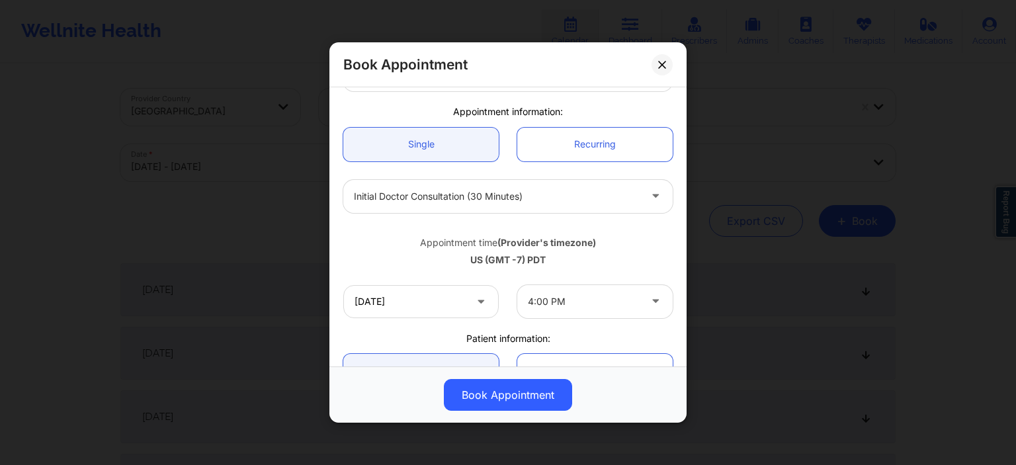
scroll to position [127, 0]
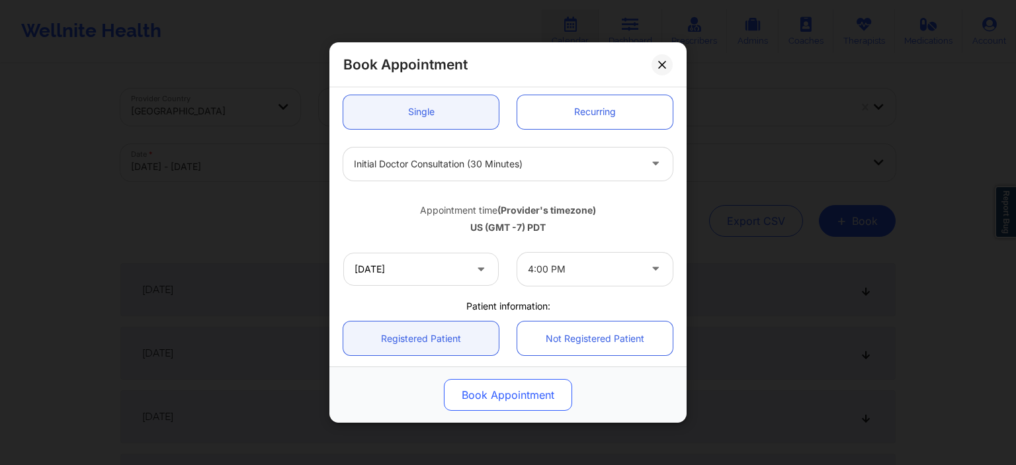
click at [507, 404] on button "Book Appointment" at bounding box center [508, 395] width 128 height 32
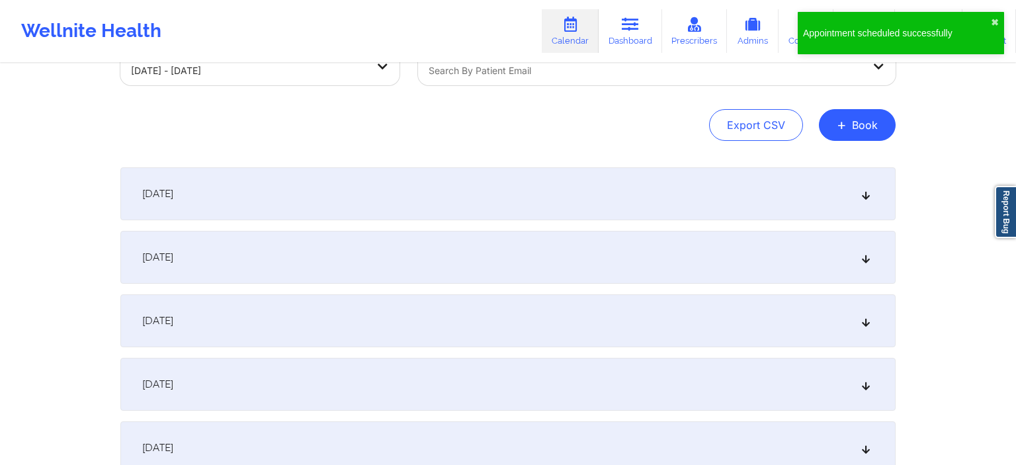
scroll to position [279, 0]
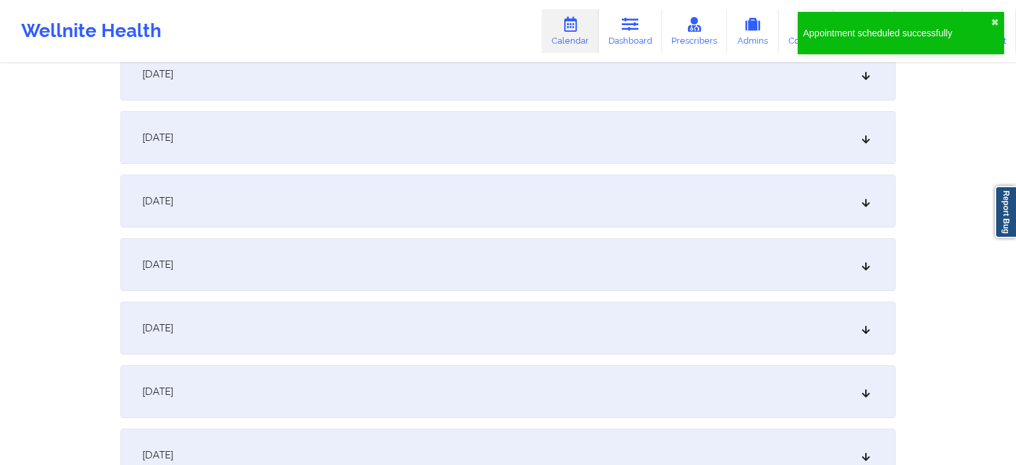
click at [297, 191] on div "[DATE]" at bounding box center [507, 201] width 775 height 53
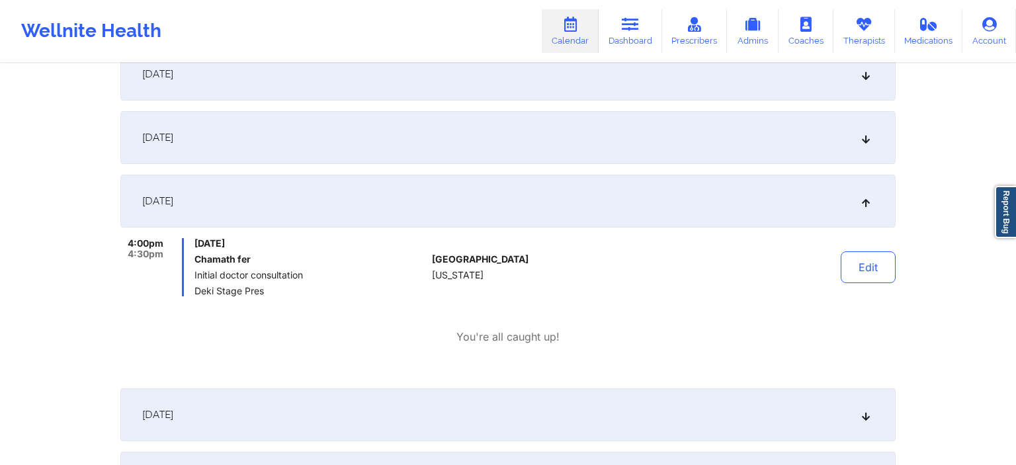
scroll to position [0, 0]
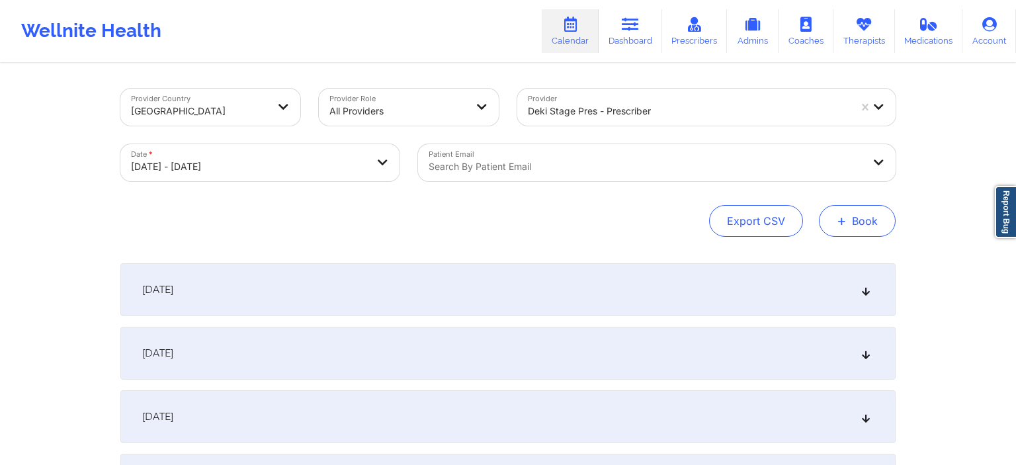
click at [875, 221] on button "+ Book" at bounding box center [857, 221] width 77 height 32
click at [838, 277] on button "Doctor Consultation" at bounding box center [835, 284] width 101 height 21
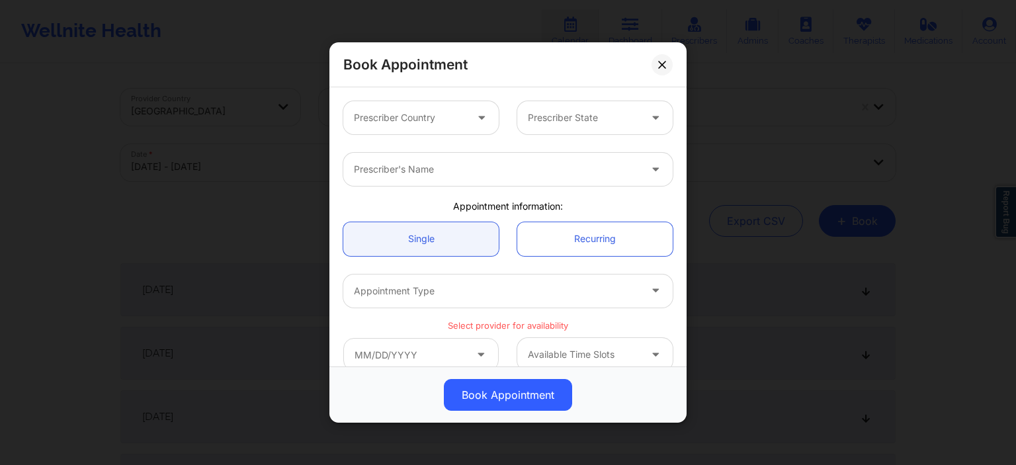
click at [452, 118] on div at bounding box center [410, 118] width 112 height 16
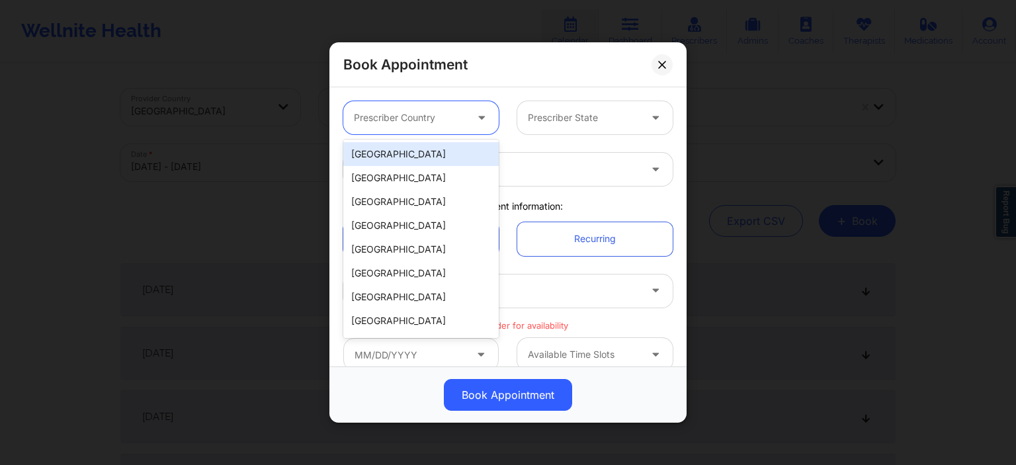
click at [446, 161] on div "[GEOGRAPHIC_DATA]" at bounding box center [420, 154] width 155 height 24
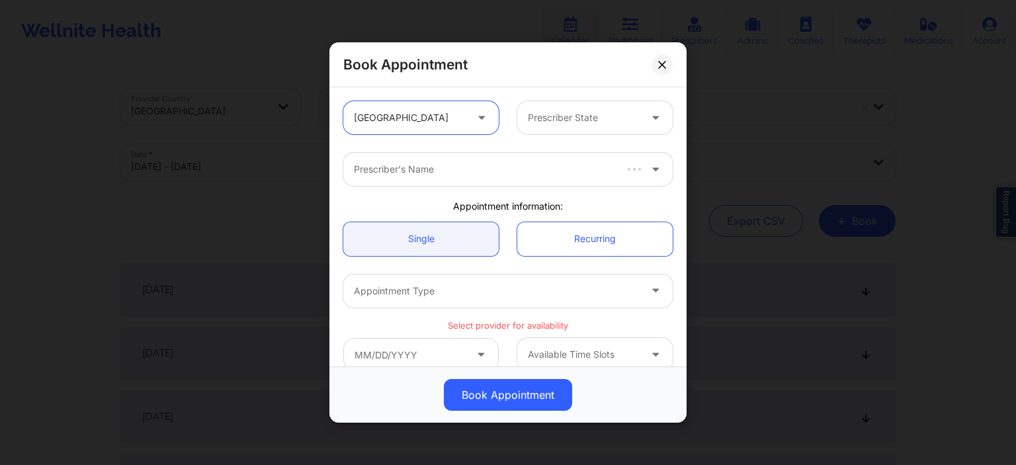
click at [536, 120] on div at bounding box center [584, 118] width 112 height 16
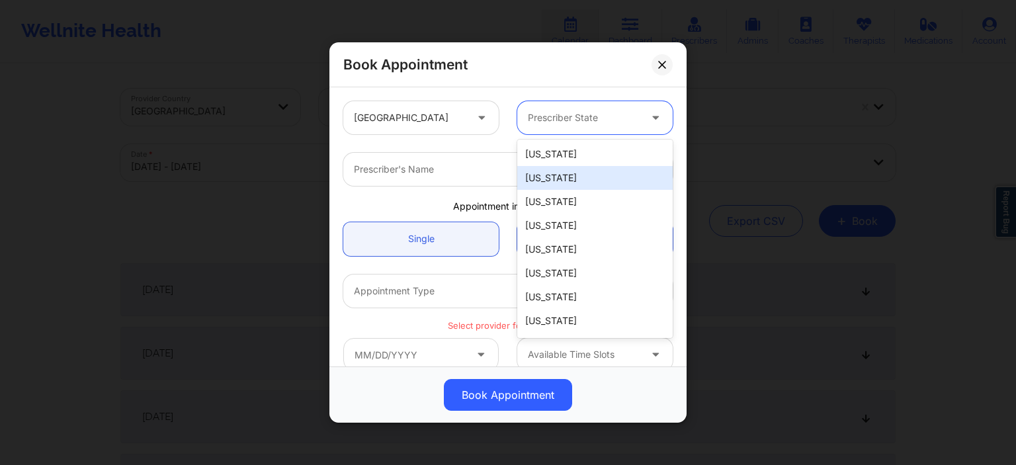
click at [545, 157] on div "[US_STATE]" at bounding box center [594, 154] width 155 height 24
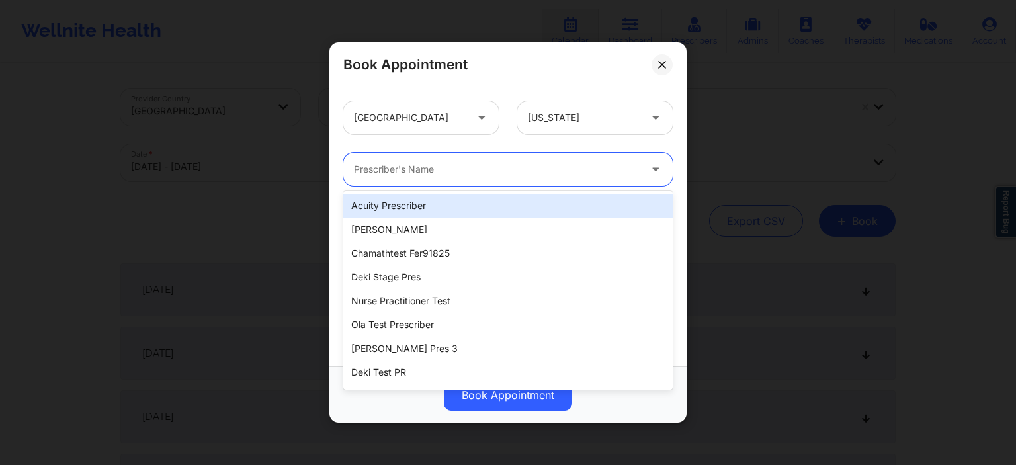
click at [464, 181] on div "Prescriber's Name" at bounding box center [492, 169] width 298 height 33
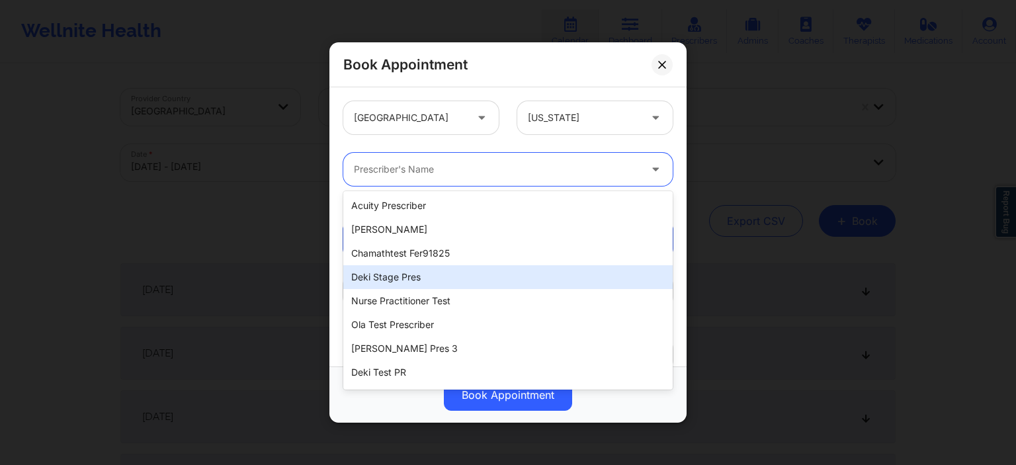
click at [433, 276] on div "Deki Stage Pres" at bounding box center [507, 277] width 329 height 24
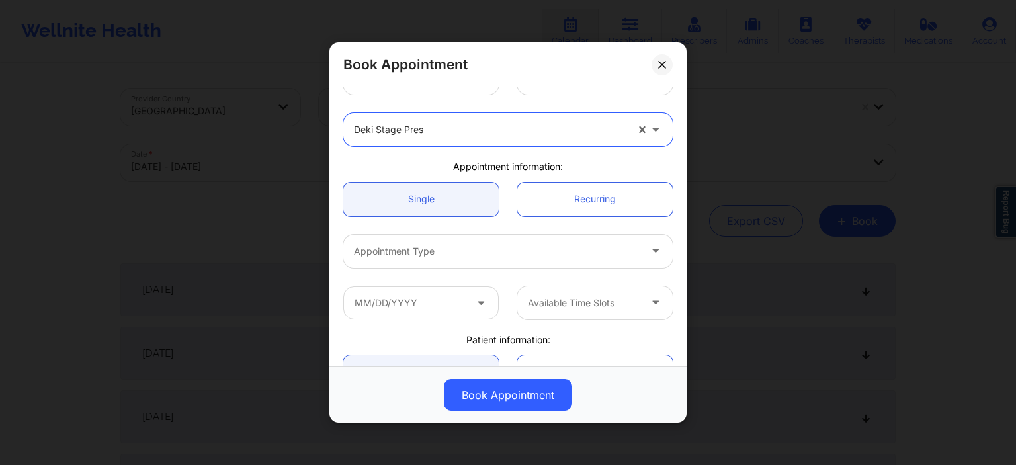
scroll to position [64, 0]
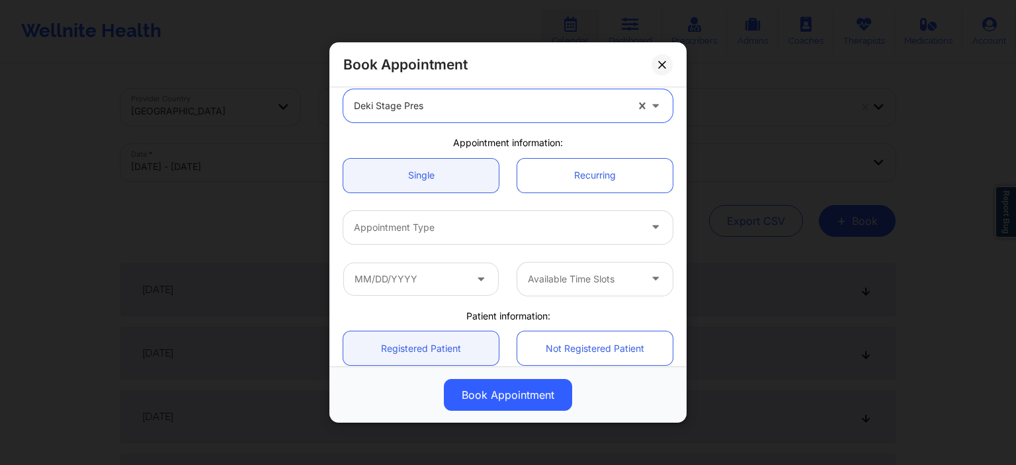
click at [457, 237] on div "Appointment Type" at bounding box center [492, 226] width 298 height 33
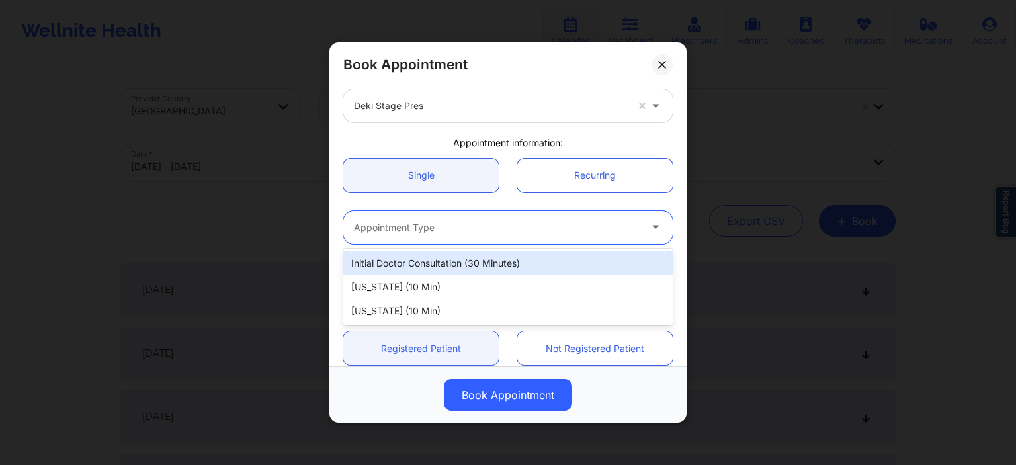
click at [447, 267] on div "Initial doctor consultation (30 minutes)" at bounding box center [507, 263] width 329 height 24
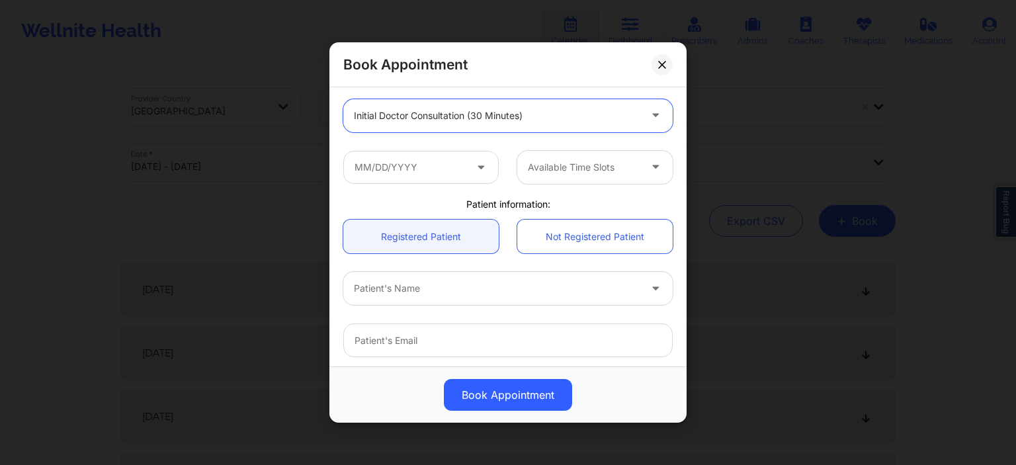
scroll to position [155, 0]
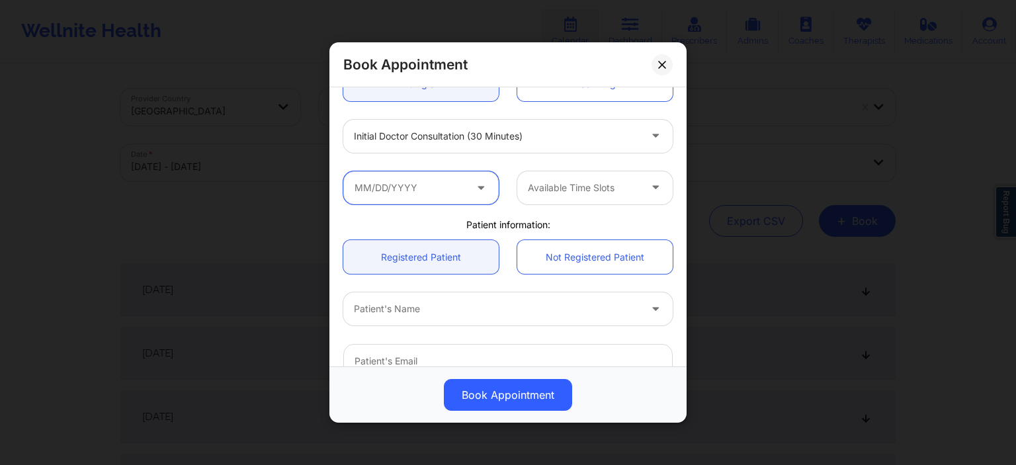
click at [416, 187] on input "text" at bounding box center [420, 187] width 155 height 33
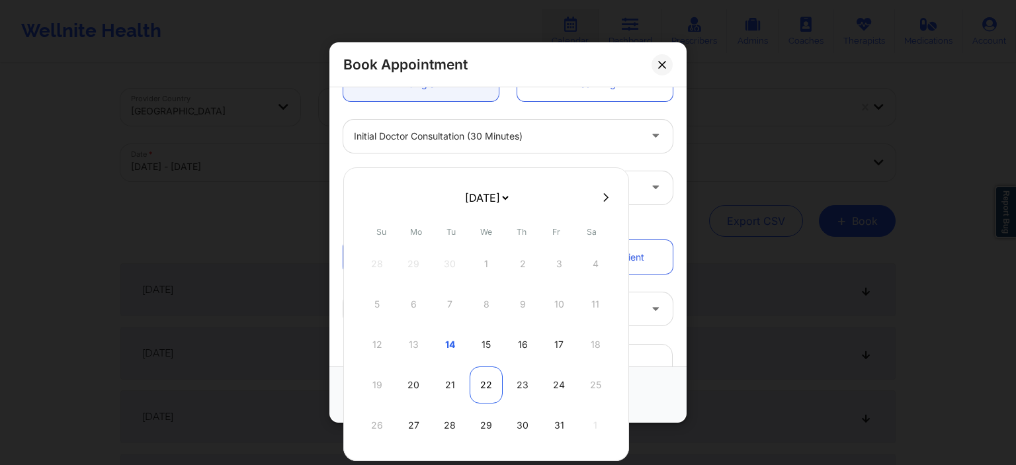
click at [475, 386] on div "22" at bounding box center [486, 385] width 33 height 37
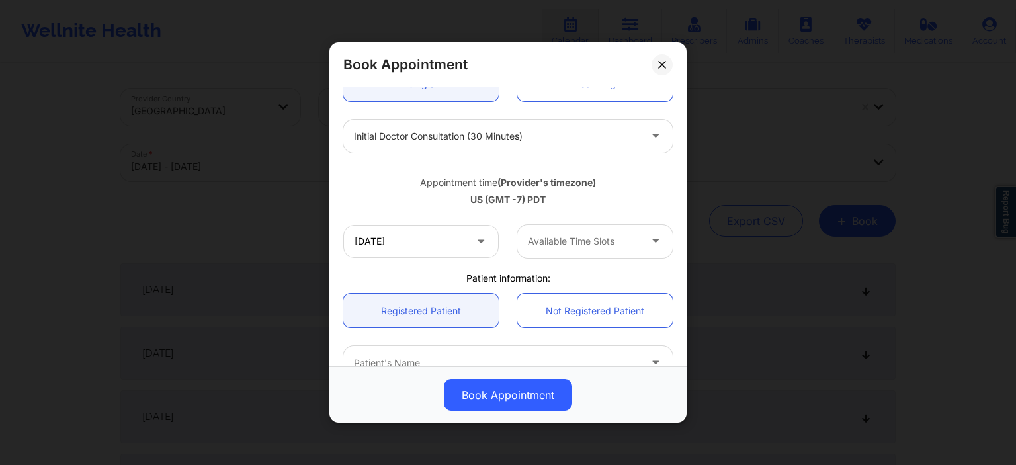
type input "[DATE]"
click at [565, 248] on div at bounding box center [584, 242] width 112 height 16
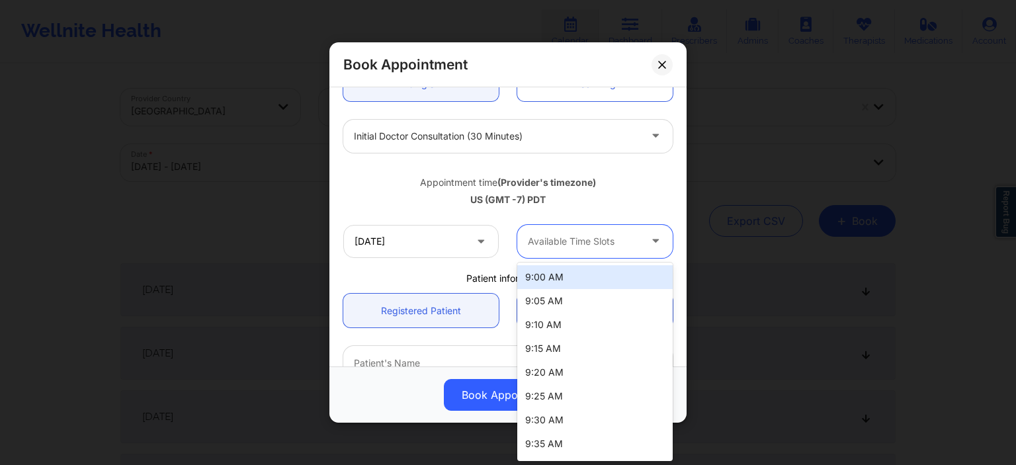
click at [564, 281] on div "9:00 AM" at bounding box center [594, 277] width 155 height 24
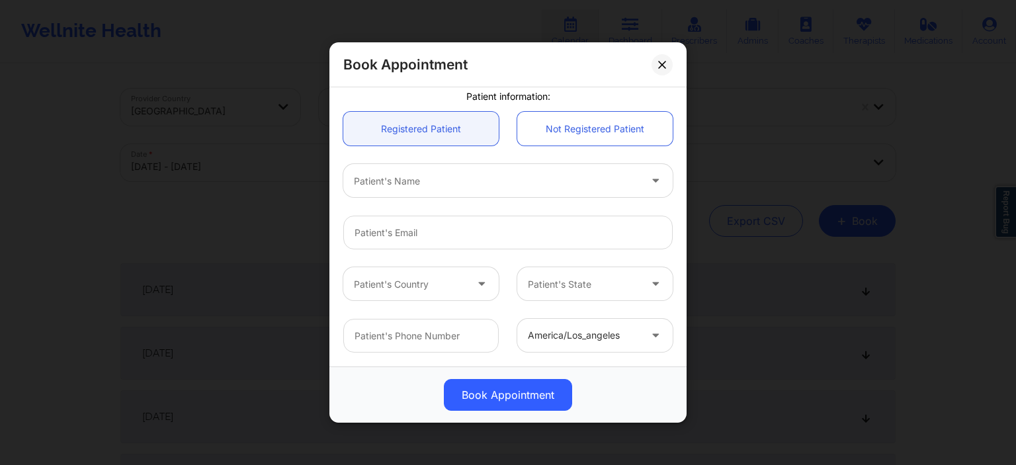
scroll to position [345, 0]
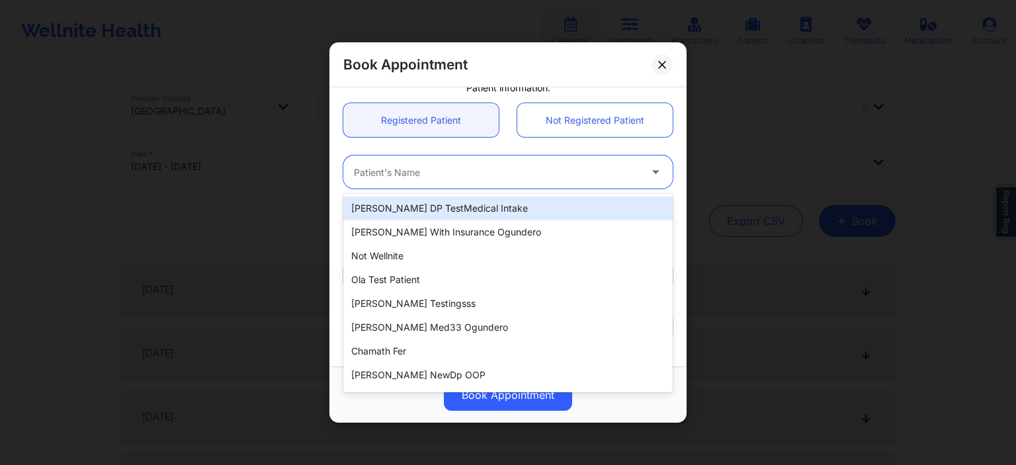
click at [488, 183] on div "Patient's Name" at bounding box center [492, 171] width 298 height 33
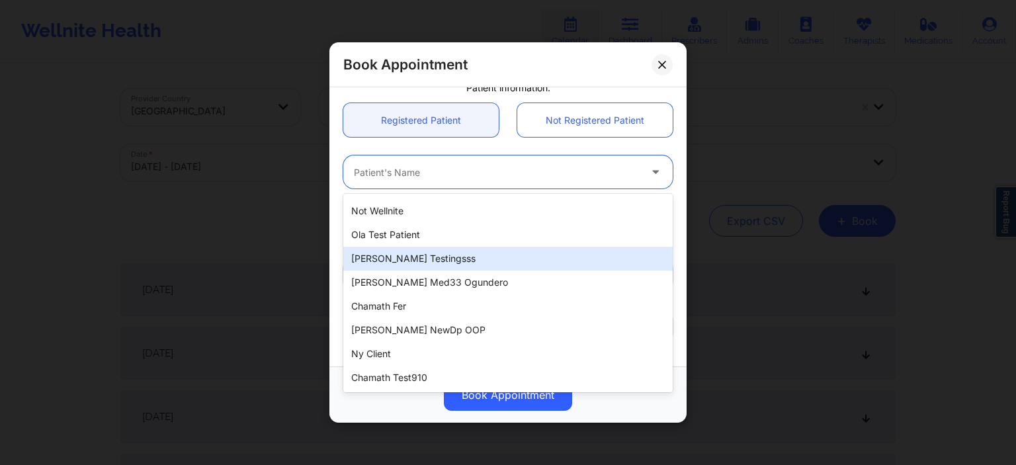
scroll to position [66, 0]
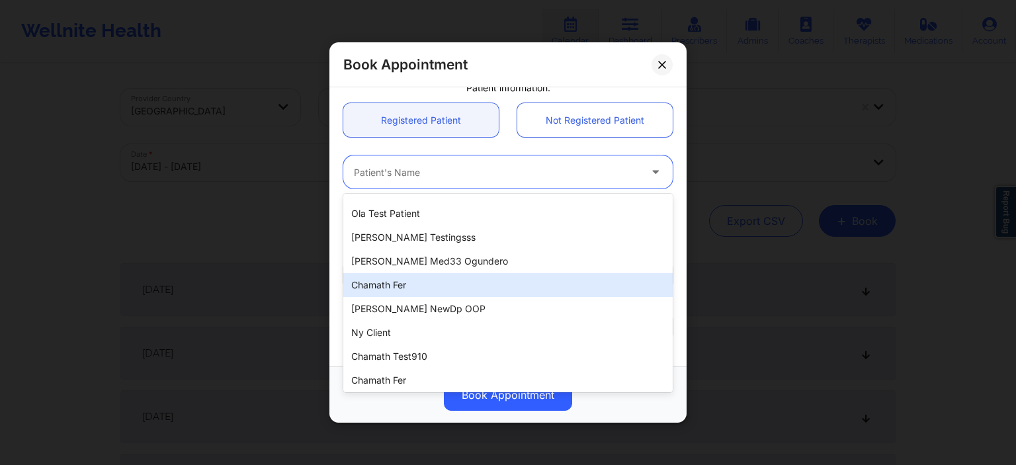
click at [532, 284] on div "Chamath fer" at bounding box center [507, 285] width 329 height 24
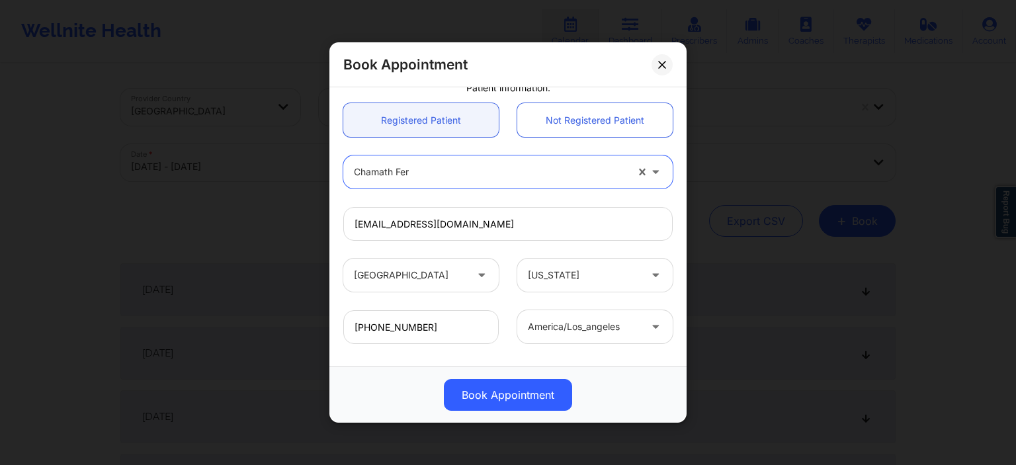
type input "[EMAIL_ADDRESS][DOMAIN_NAME]"
type input "[PHONE_NUMBER]"
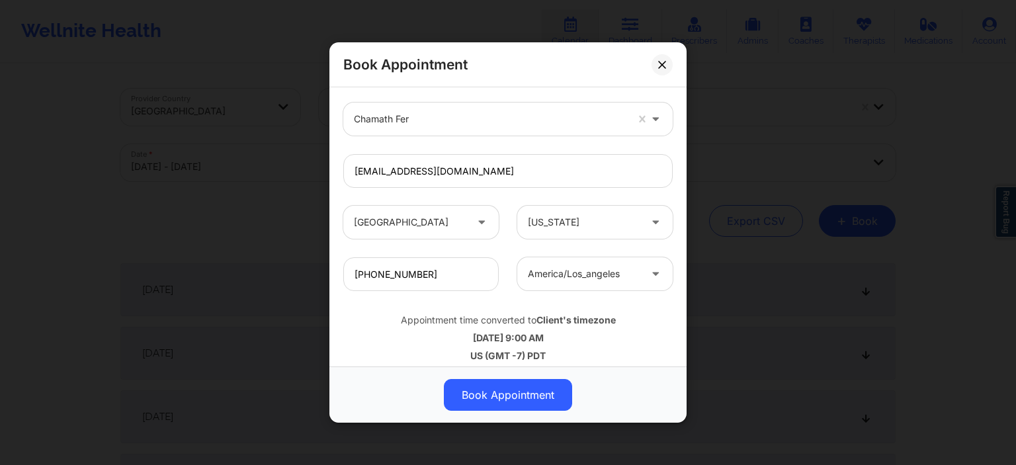
scroll to position [408, 0]
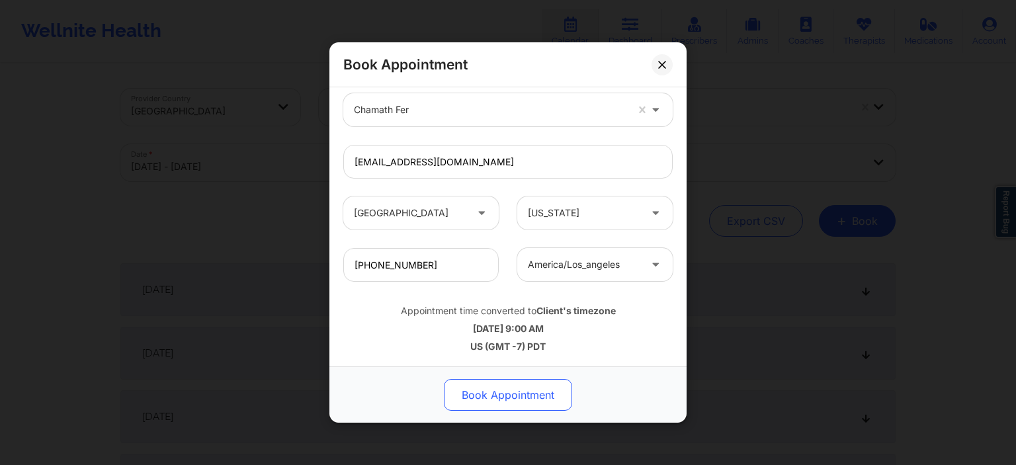
click at [520, 401] on button "Book Appointment" at bounding box center [508, 395] width 128 height 32
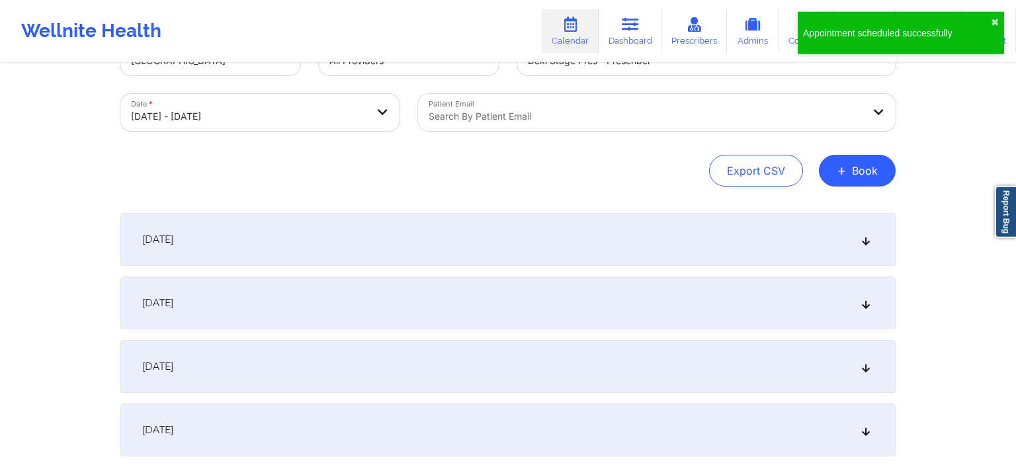
scroll to position [0, 0]
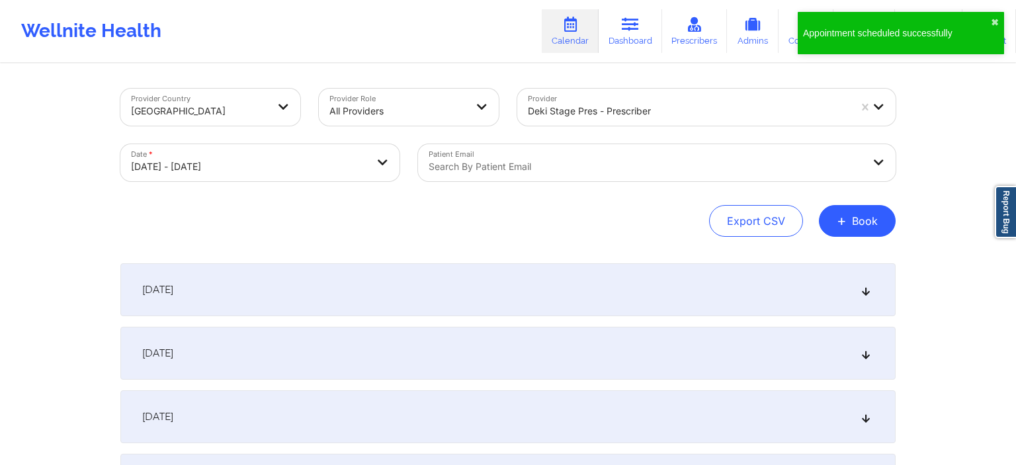
click at [259, 165] on body "Appointment scheduled successfully ✖︎ Wellnite Health Calendar Dashboard Prescr…" at bounding box center [508, 232] width 1016 height 465
select select "2025-9"
select select "2025-10"
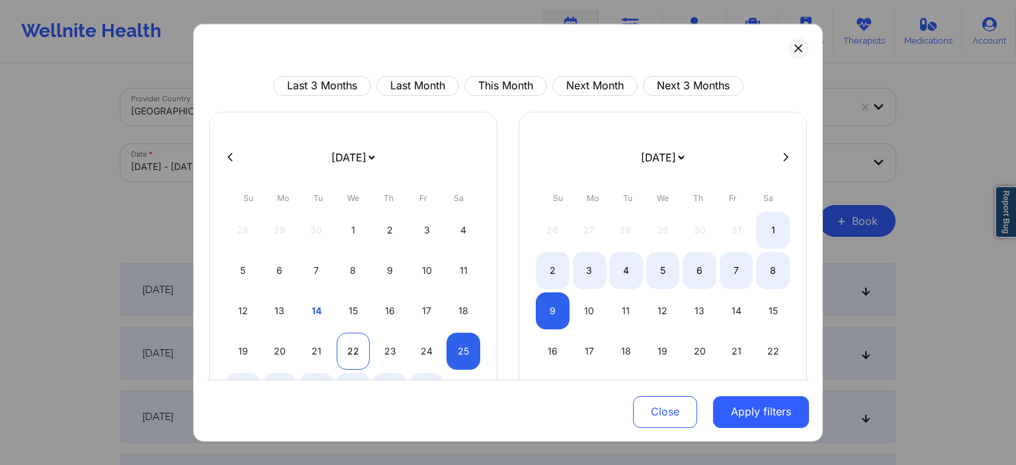
click at [348, 351] on div "22" at bounding box center [354, 350] width 34 height 37
select select "2025-9"
select select "2025-10"
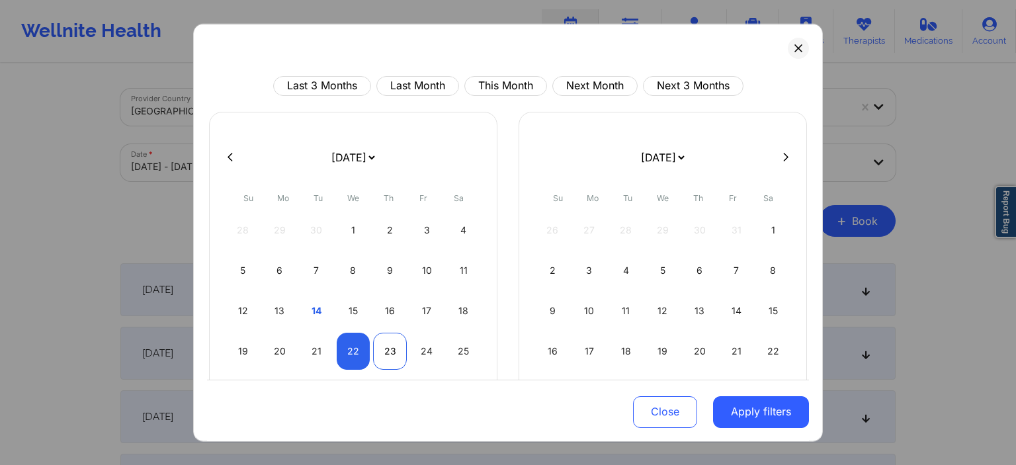
select select "2025-9"
select select "2025-10"
select select "2025-9"
select select "2025-10"
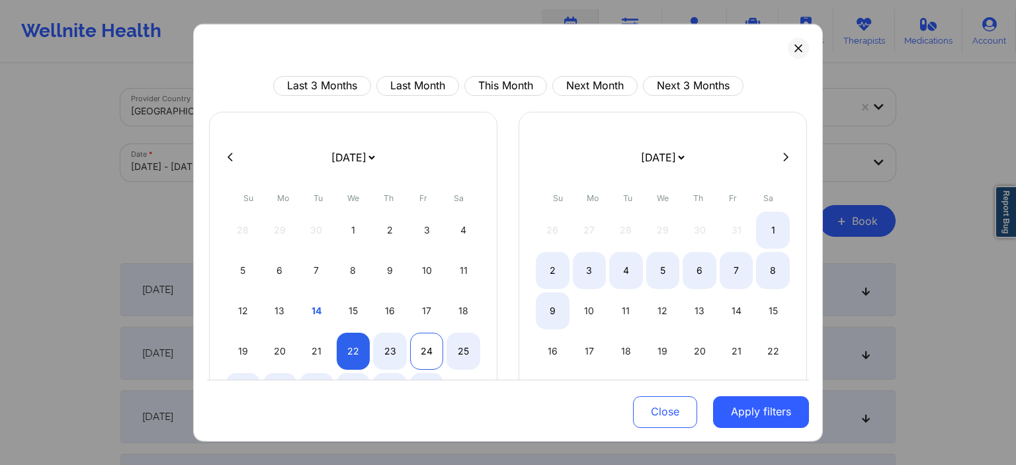
select select "2025-9"
select select "2025-10"
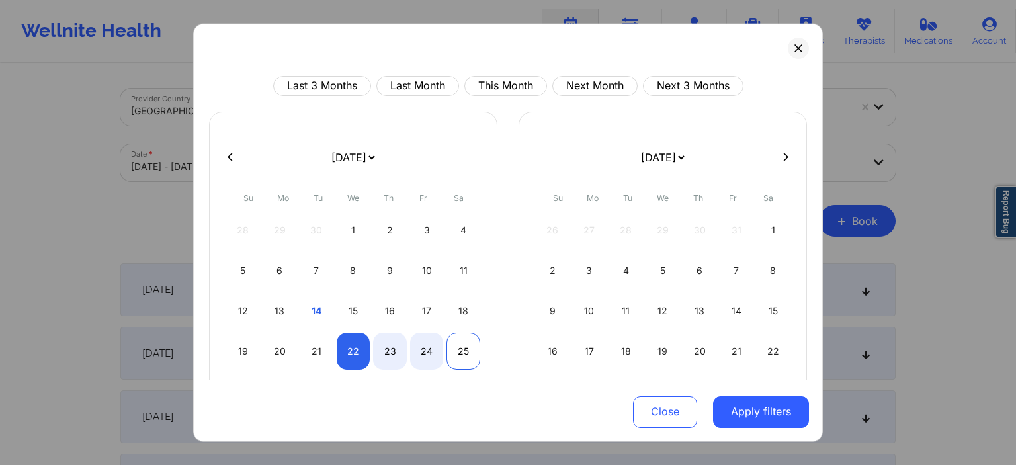
select select "2025-9"
select select "2025-10"
click at [462, 353] on div "25" at bounding box center [464, 350] width 34 height 37
click at [737, 409] on button "Apply filters" at bounding box center [761, 412] width 96 height 32
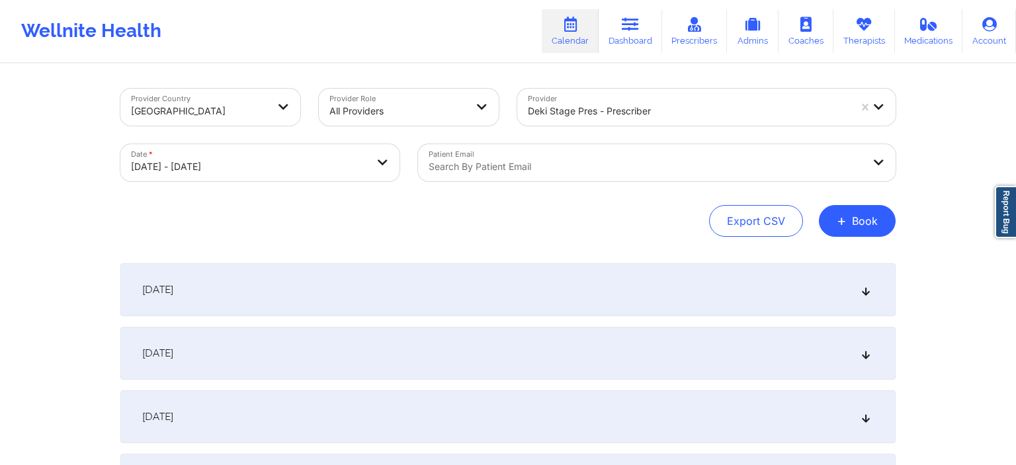
click at [257, 294] on div "[DATE]" at bounding box center [507, 289] width 775 height 53
